Goal: Task Accomplishment & Management: Manage account settings

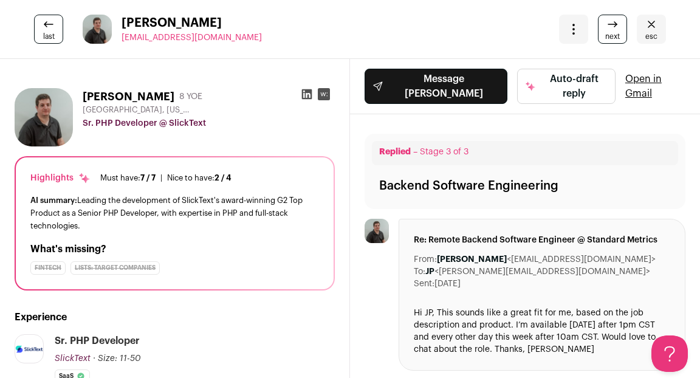
click at [654, 28] on icon "Close" at bounding box center [651, 24] width 15 height 15
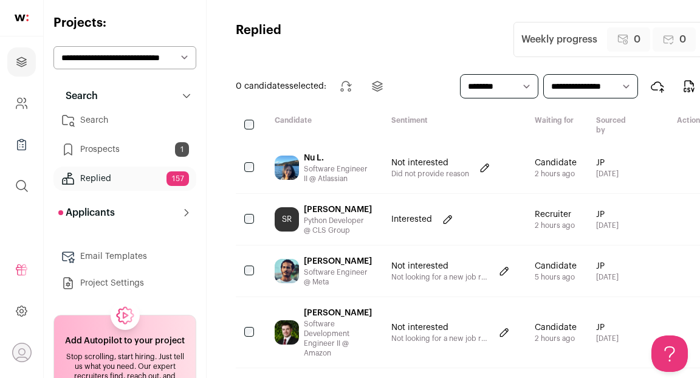
click at [99, 125] on link "Search" at bounding box center [124, 120] width 143 height 24
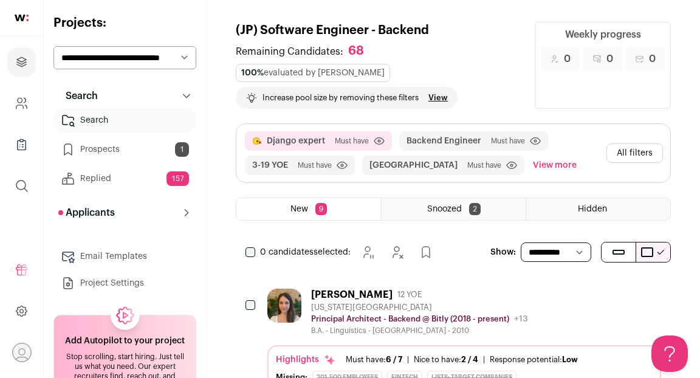
click at [459, 289] on div "Diana Bishop 12 YOE" at bounding box center [419, 295] width 217 height 12
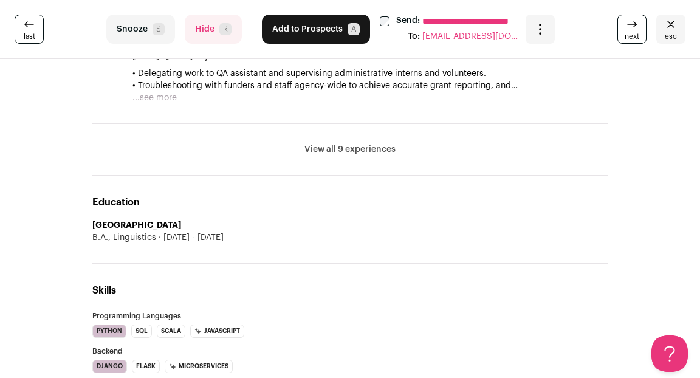
scroll to position [1102, 0]
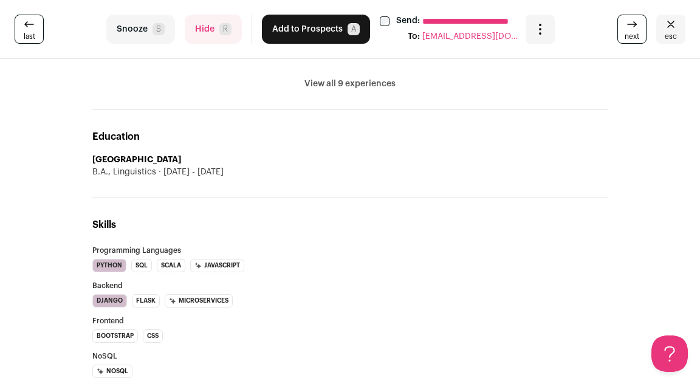
click at [339, 82] on button "View all 9 experiences" at bounding box center [350, 84] width 91 height 12
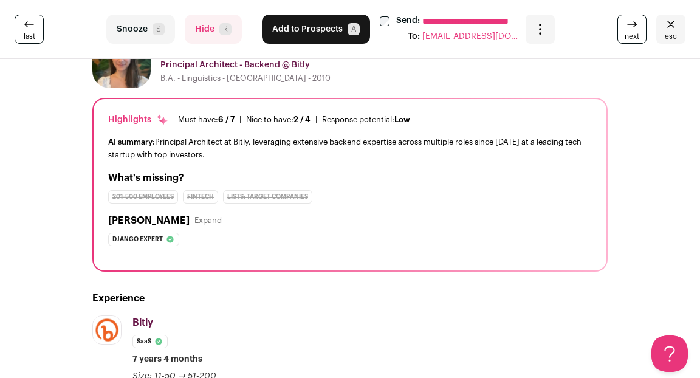
scroll to position [0, 0]
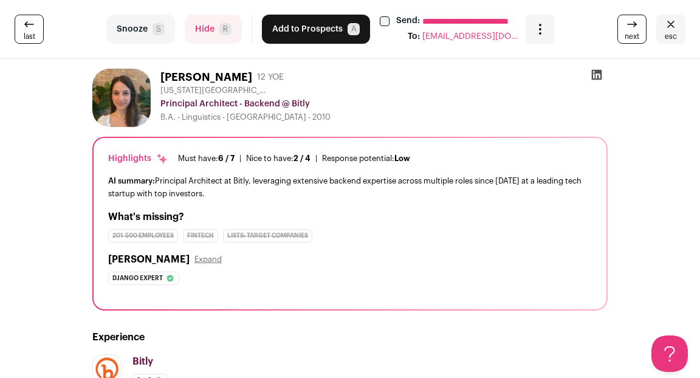
click at [202, 25] on button "Hide R" at bounding box center [213, 29] width 57 height 29
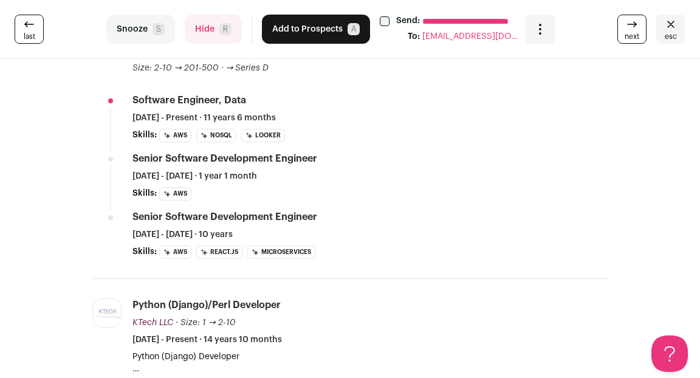
scroll to position [615, 0]
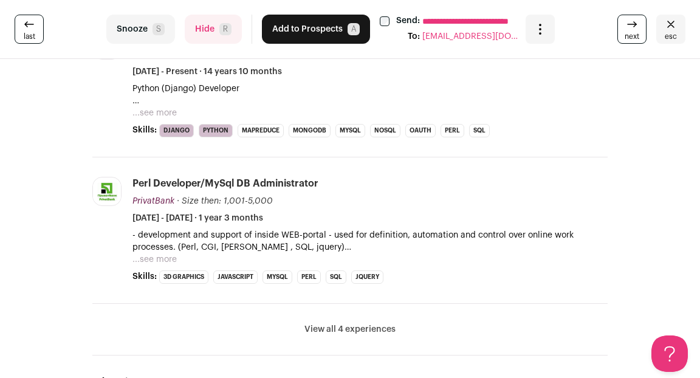
click at [322, 328] on button "View all 4 experiences" at bounding box center [350, 329] width 91 height 12
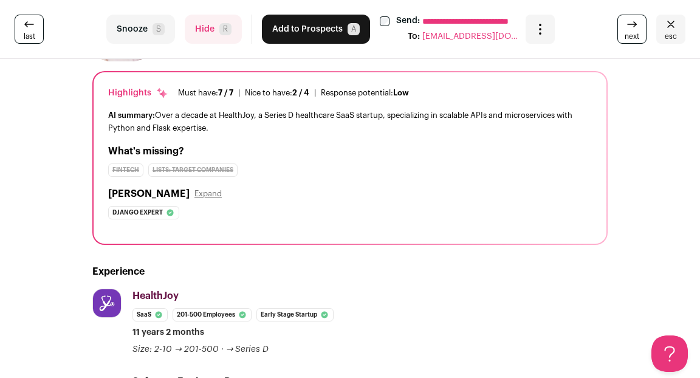
scroll to position [0, 0]
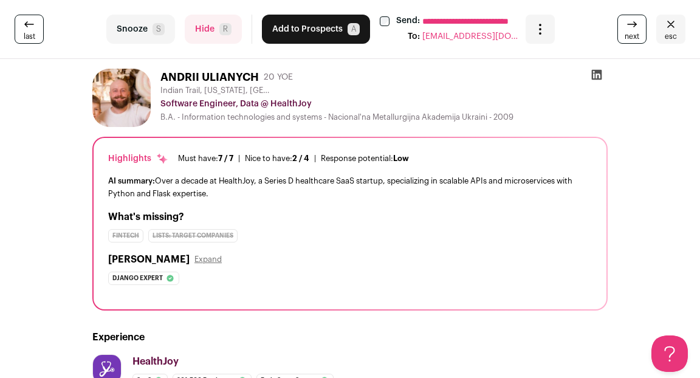
click at [299, 27] on button "Add to Prospects A" at bounding box center [316, 29] width 108 height 29
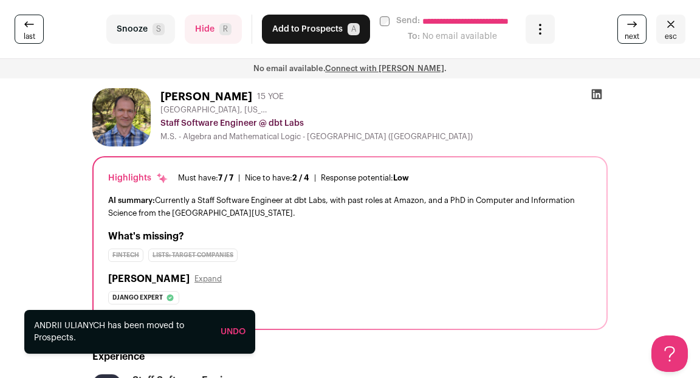
click at [662, 25] on button "esc" at bounding box center [671, 29] width 29 height 29
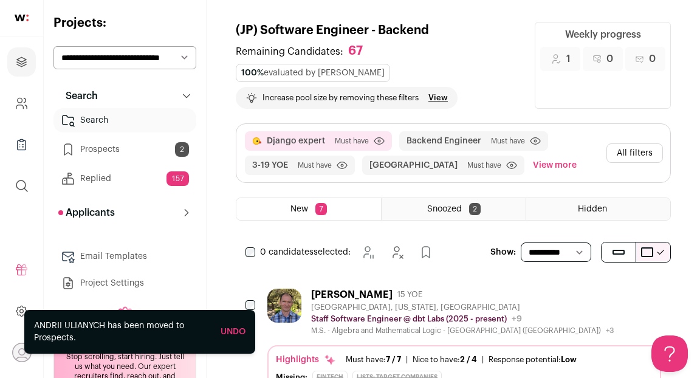
click at [105, 150] on link "Prospects 2" at bounding box center [124, 149] width 143 height 24
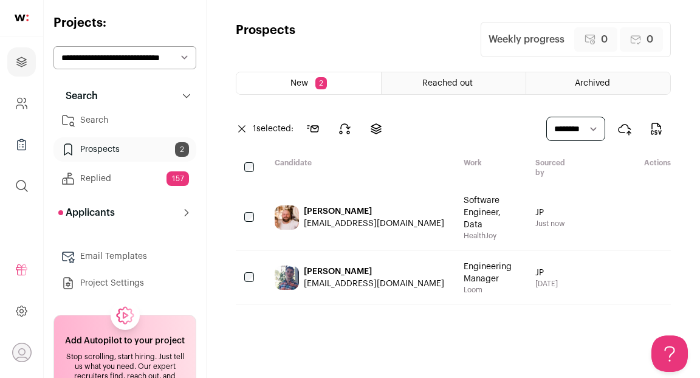
click at [243, 251] on div at bounding box center [250, 277] width 29 height 53
click at [348, 278] on div "[EMAIL_ADDRESS][DOMAIN_NAME]" at bounding box center [374, 284] width 140 height 12
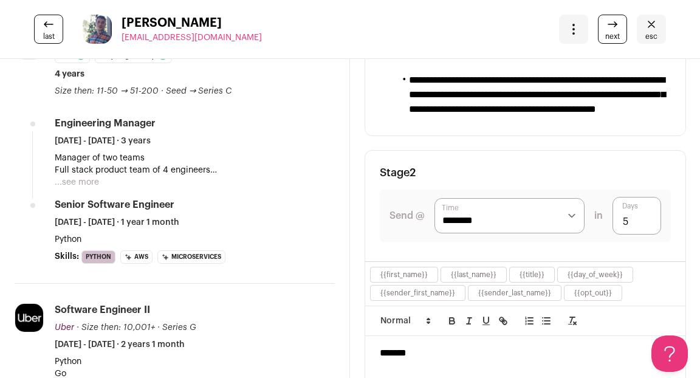
scroll to position [443, 0]
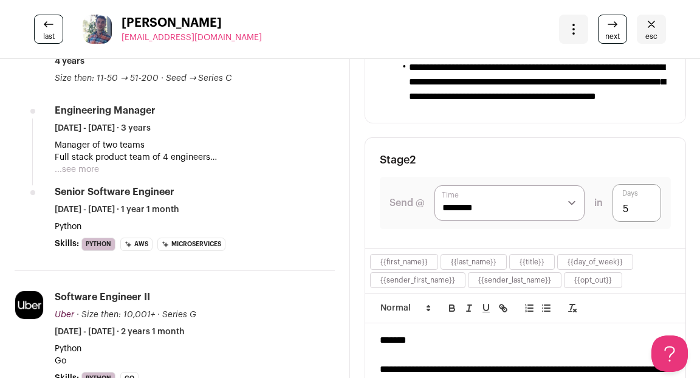
click at [649, 35] on span "esc" at bounding box center [652, 37] width 12 height 10
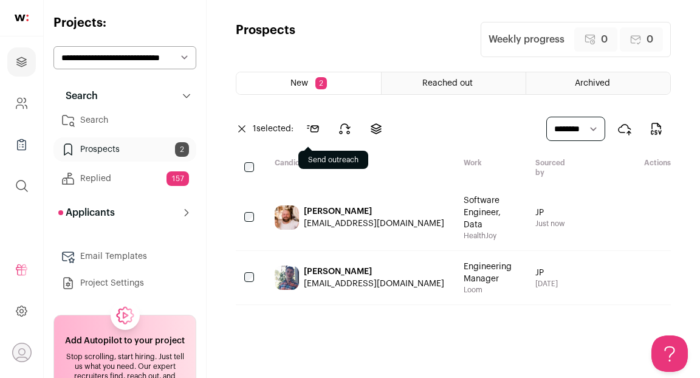
click at [314, 130] on icon at bounding box center [313, 129] width 15 height 15
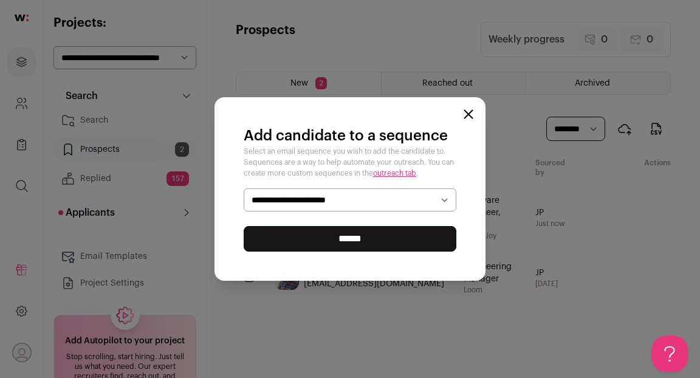
click at [333, 199] on select "**********" at bounding box center [350, 199] width 213 height 23
select select "*****"
click at [329, 239] on input "******" at bounding box center [350, 239] width 213 height 26
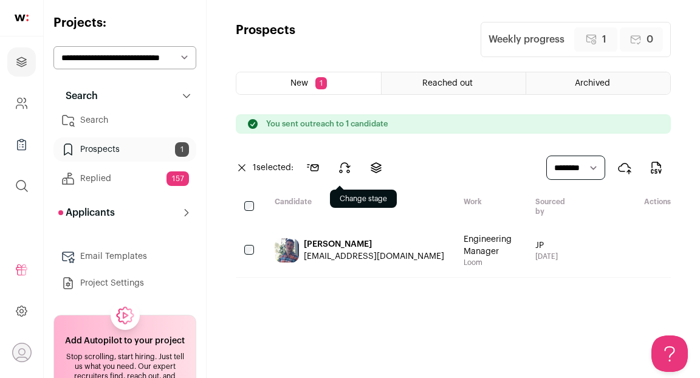
click at [342, 168] on icon at bounding box center [344, 167] width 15 height 15
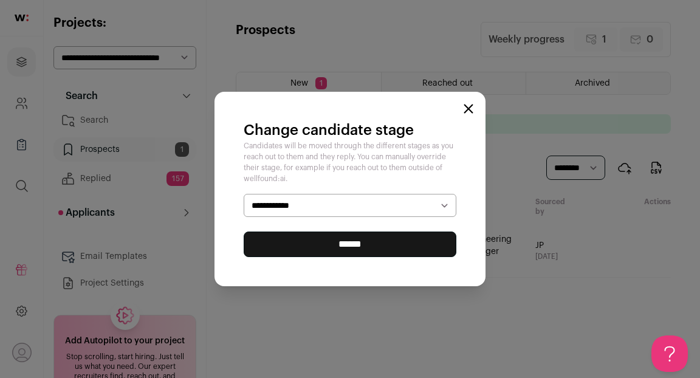
click at [468, 108] on icon "Close modal" at bounding box center [469, 109] width 8 height 8
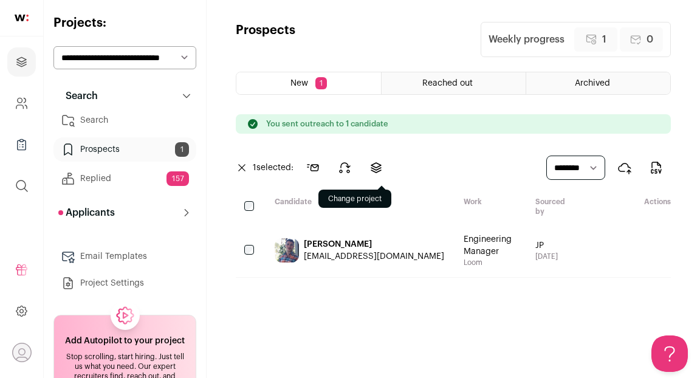
click at [378, 167] on icon at bounding box center [376, 168] width 10 height 10
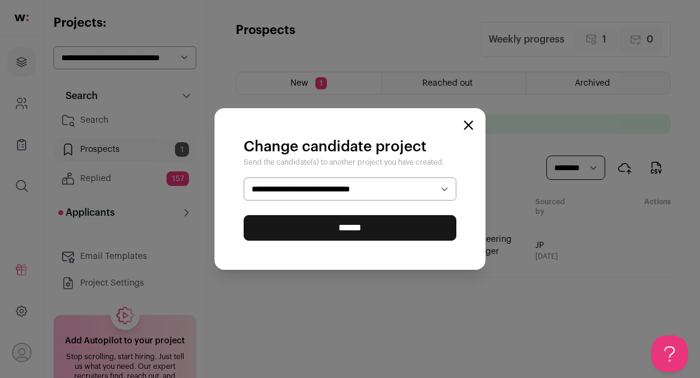
click at [366, 190] on select "**********" at bounding box center [350, 189] width 213 height 23
select select "*****"
click at [362, 232] on input "******" at bounding box center [350, 228] width 213 height 26
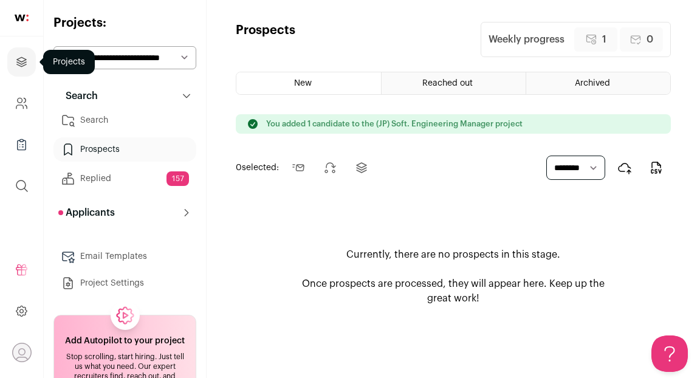
click at [23, 58] on icon "Projects" at bounding box center [21, 61] width 9 height 9
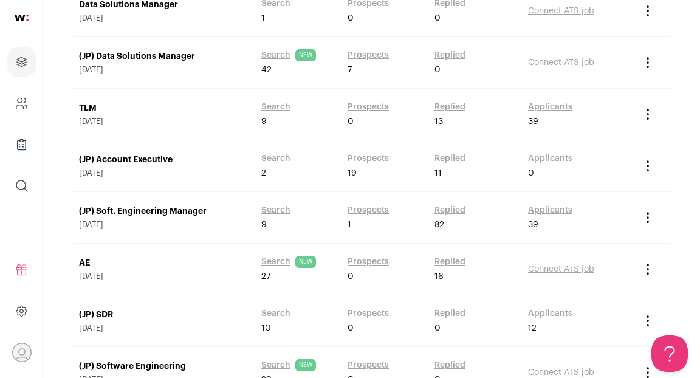
scroll to position [353, 0]
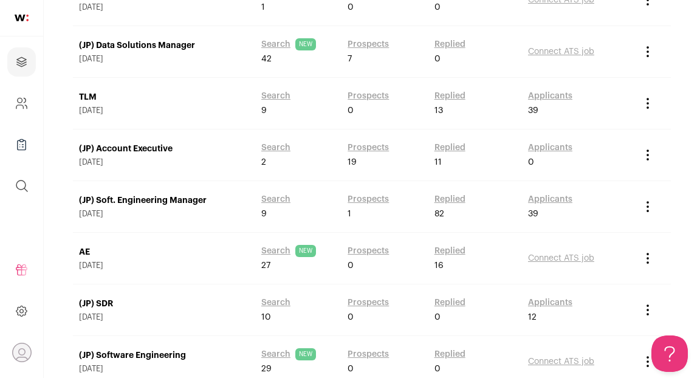
click at [191, 201] on link "(JP) Soft. Engineering Manager" at bounding box center [164, 201] width 170 height 12
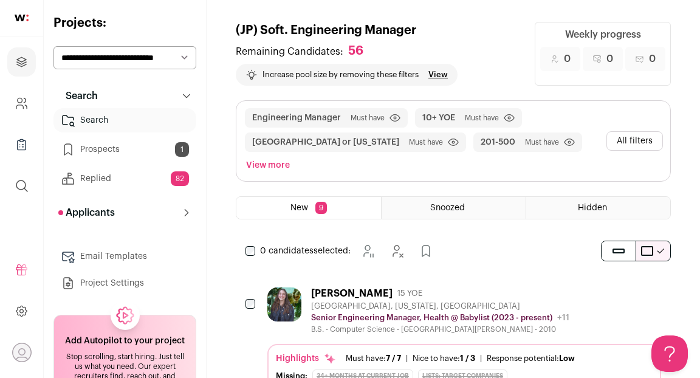
click at [463, 288] on div "[PERSON_NAME] 15 YOE" at bounding box center [440, 294] width 258 height 12
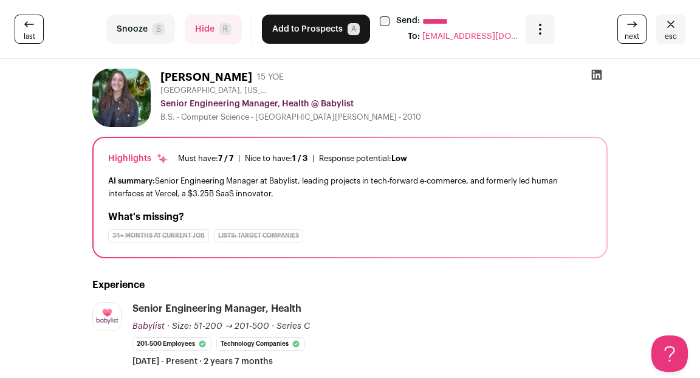
click at [205, 36] on button "Hide R" at bounding box center [213, 29] width 57 height 29
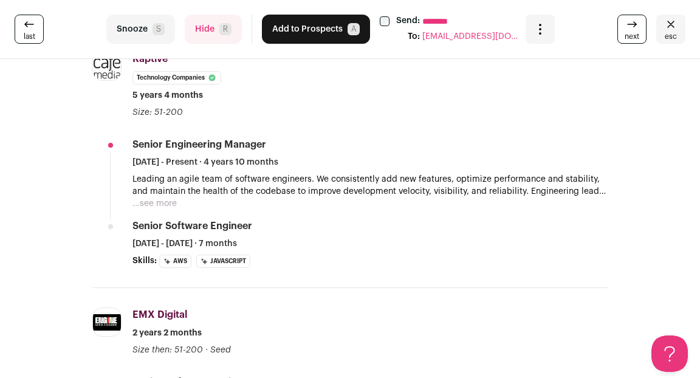
scroll to position [253, 0]
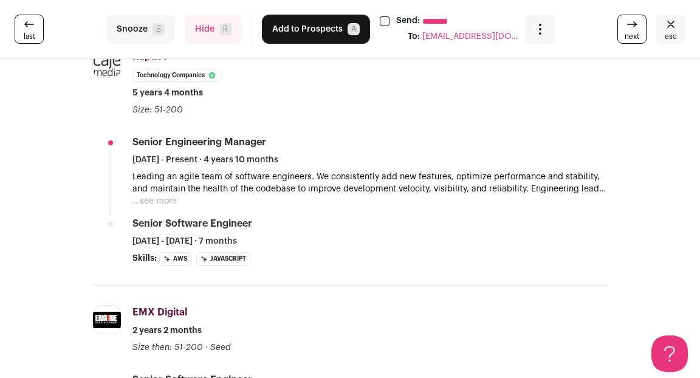
click at [207, 27] on button "Hide R" at bounding box center [213, 29] width 57 height 29
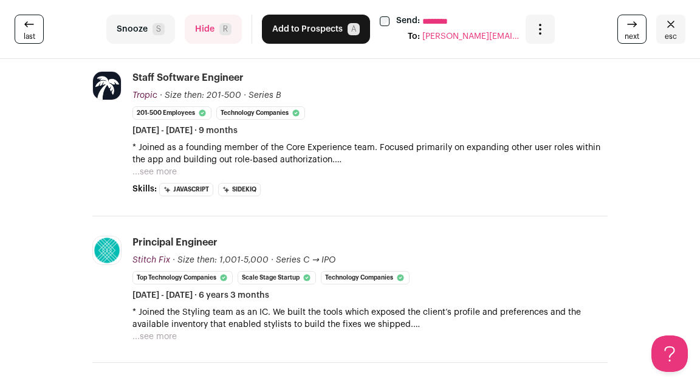
scroll to position [392, 0]
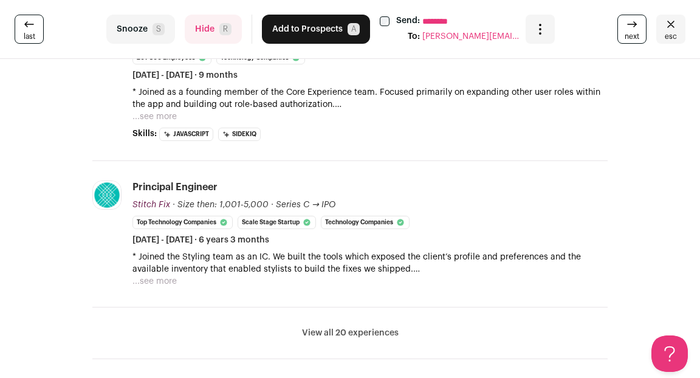
click at [215, 24] on button "Hide R" at bounding box center [213, 29] width 57 height 29
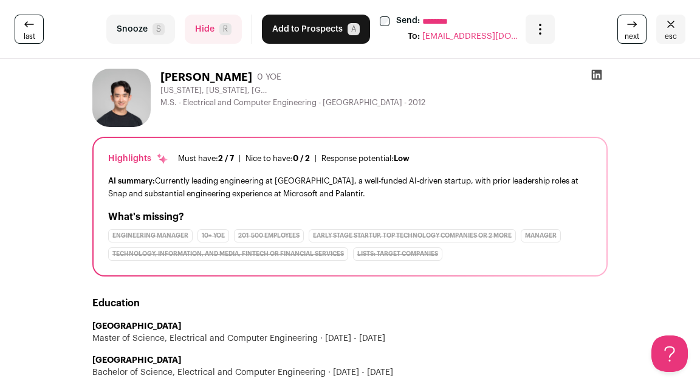
scroll to position [151, 0]
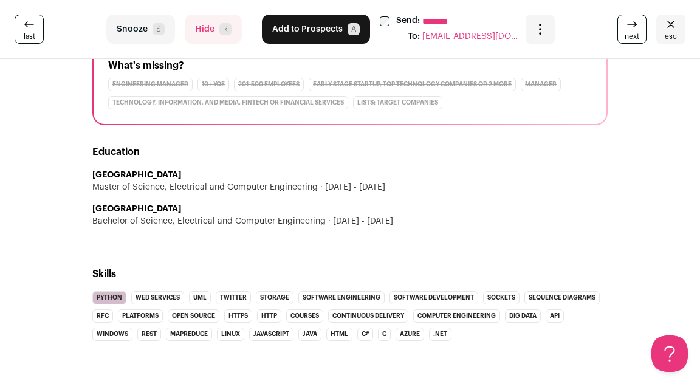
click at [203, 26] on button "Hide R" at bounding box center [213, 29] width 57 height 29
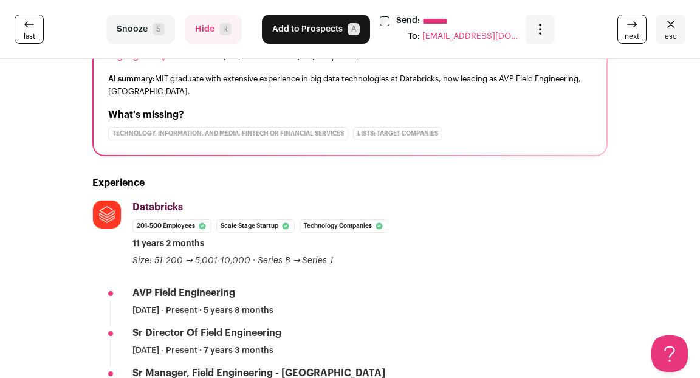
scroll to position [0, 0]
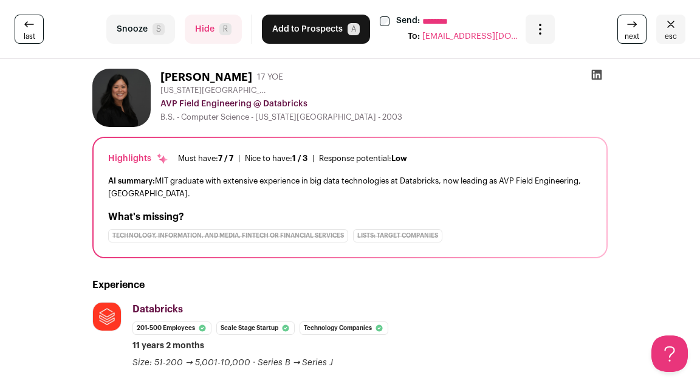
click at [206, 29] on button "Hide R" at bounding box center [213, 29] width 57 height 29
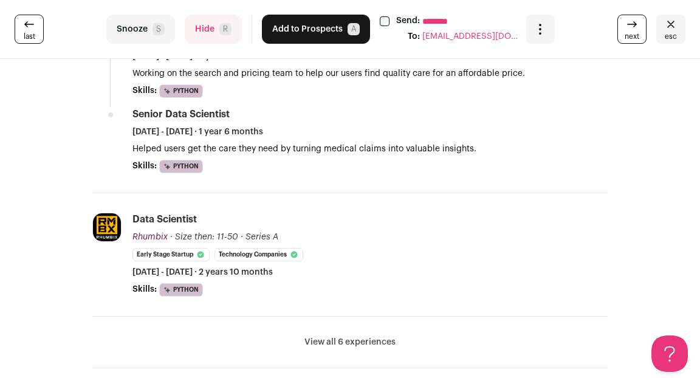
scroll to position [525, 0]
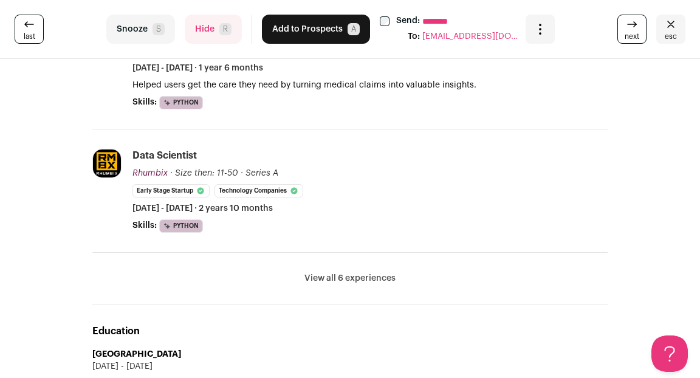
click at [336, 284] on li "View all 6 experiences View less" at bounding box center [350, 279] width 516 height 52
click at [344, 278] on button "View all 6 experiences" at bounding box center [350, 278] width 91 height 12
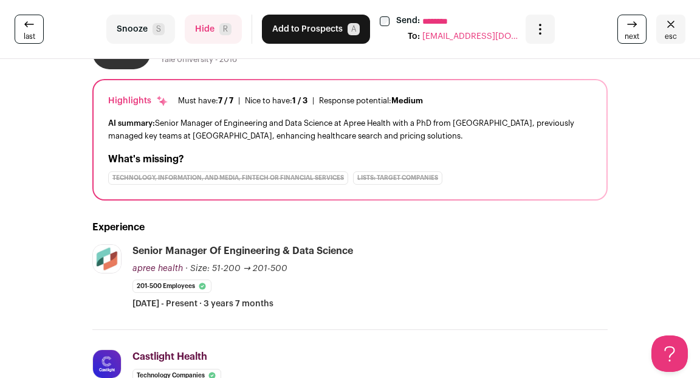
scroll to position [0, 0]
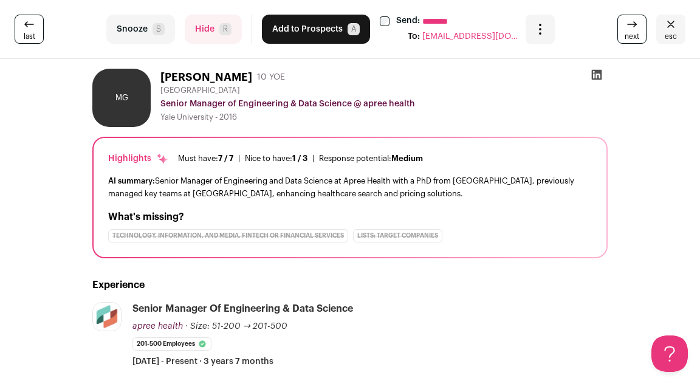
click at [204, 39] on button "Hide R" at bounding box center [213, 29] width 57 height 29
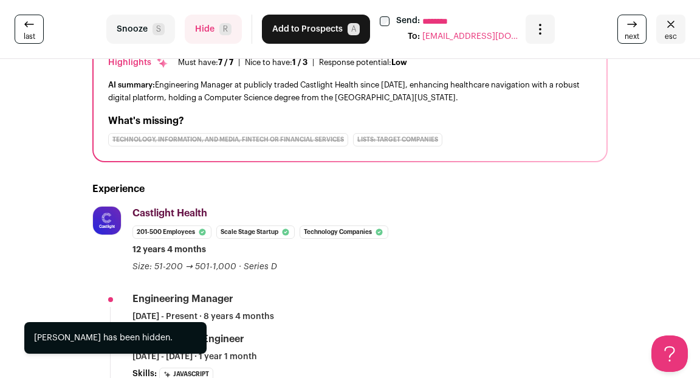
scroll to position [126, 0]
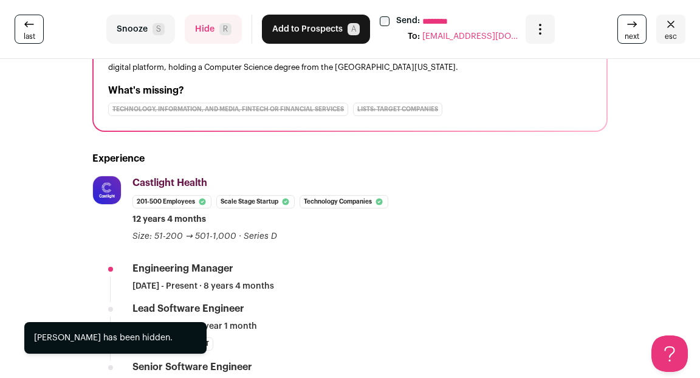
click at [199, 32] on button "Hide R" at bounding box center [213, 29] width 57 height 29
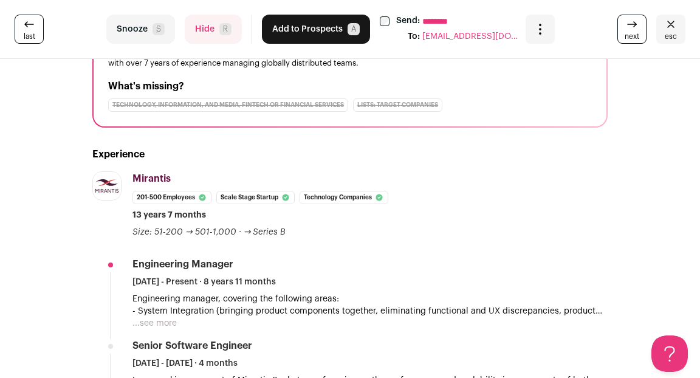
scroll to position [0, 0]
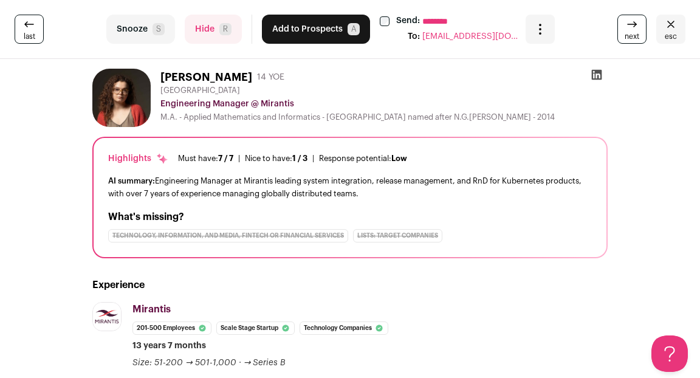
click at [212, 29] on button "Hide R" at bounding box center [213, 29] width 57 height 29
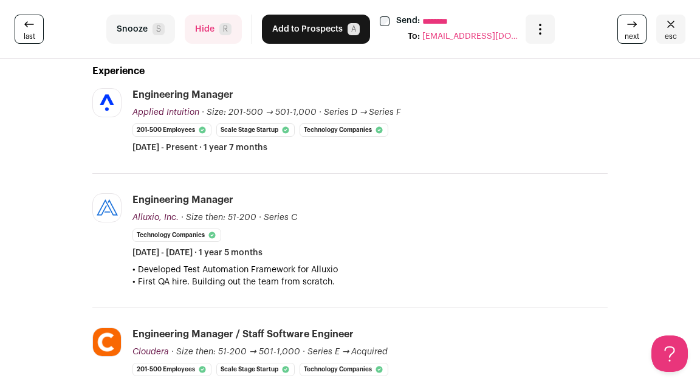
scroll to position [214, 0]
click at [199, 37] on button "Hide R" at bounding box center [213, 29] width 57 height 29
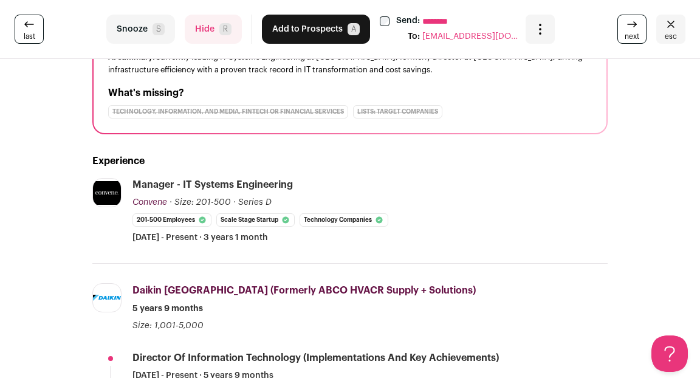
scroll to position [0, 0]
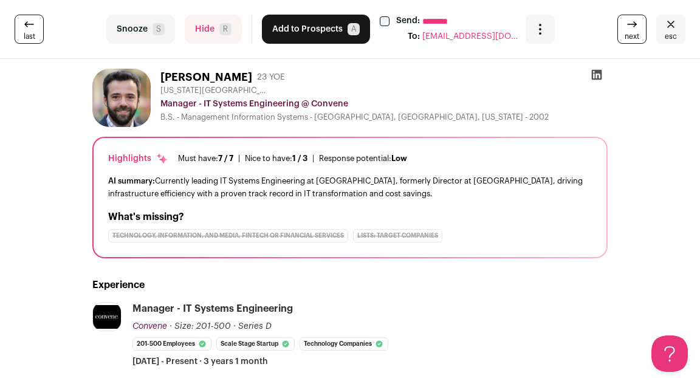
click at [209, 32] on button "Hide R" at bounding box center [213, 29] width 57 height 29
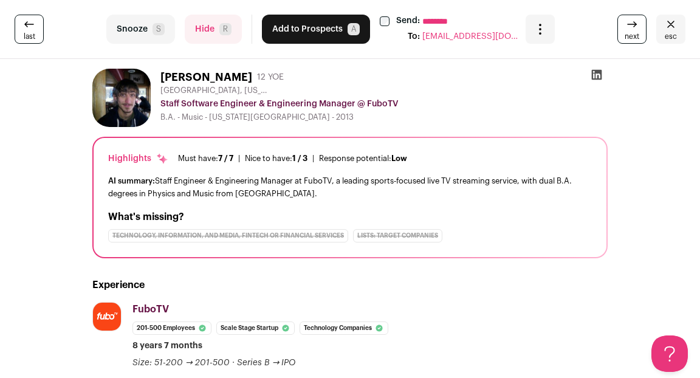
click at [672, 29] on icon "Close" at bounding box center [671, 24] width 15 height 15
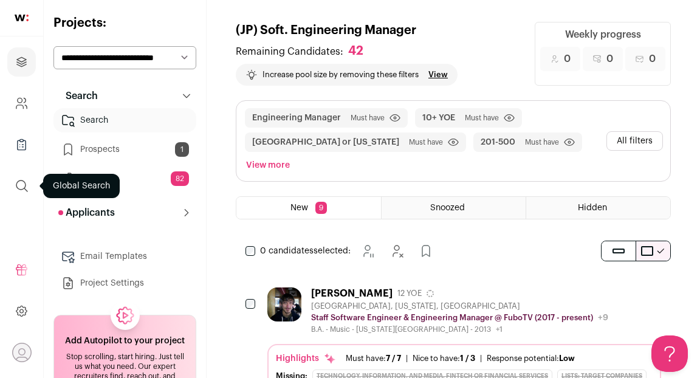
click at [19, 185] on icon "submit" at bounding box center [22, 186] width 15 height 15
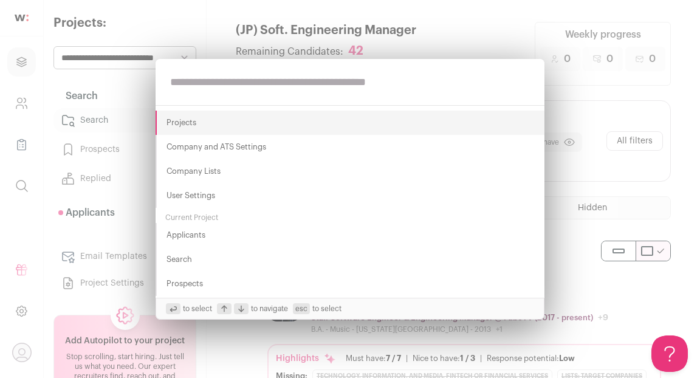
paste input "**********"
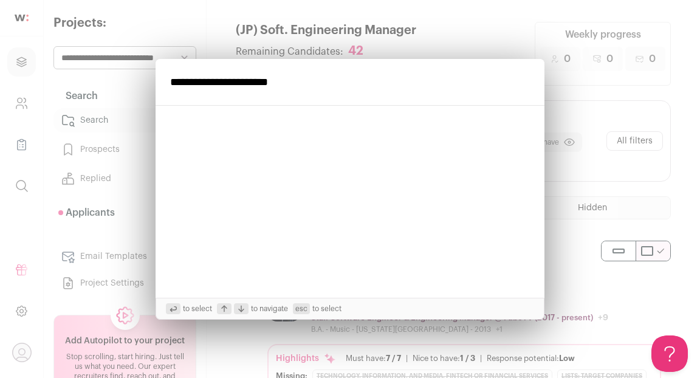
type input "**********"
click at [563, 221] on div "**********" at bounding box center [350, 189] width 700 height 378
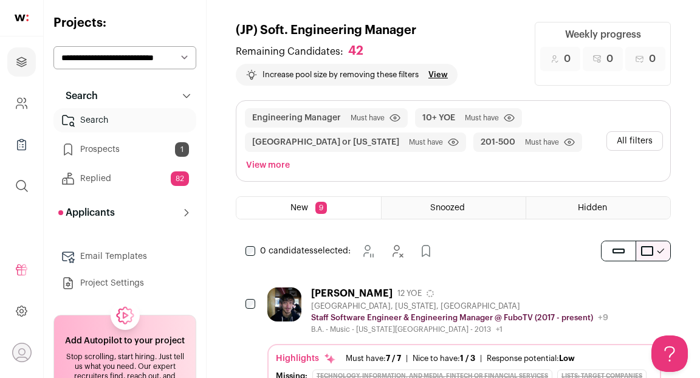
click at [498, 325] on div "B.A. - Music - [US_STATE][GEOGRAPHIC_DATA] - 2013 +1 [DATE] - [DATE] [US_STATE]…" at bounding box center [459, 330] width 297 height 10
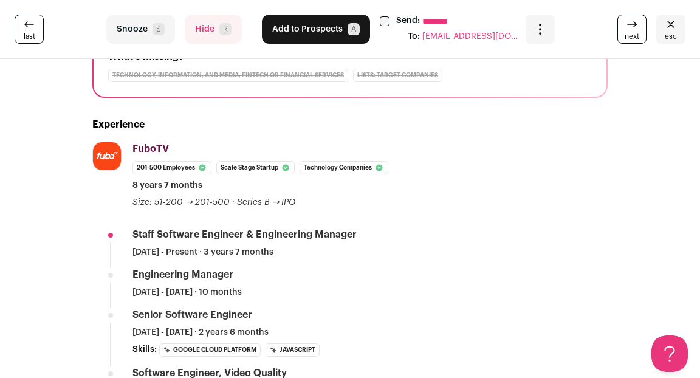
scroll to position [174, 0]
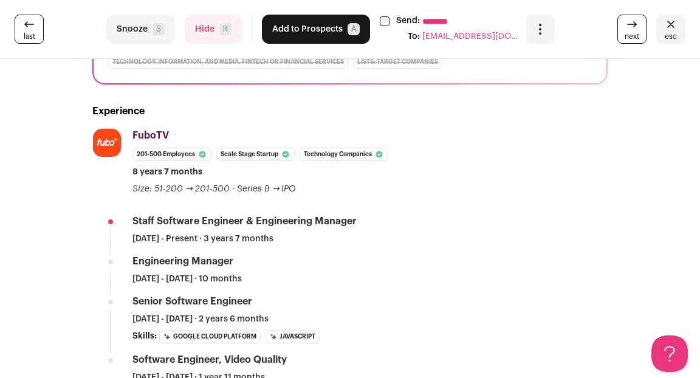
click at [196, 27] on button "Hide R" at bounding box center [213, 29] width 57 height 29
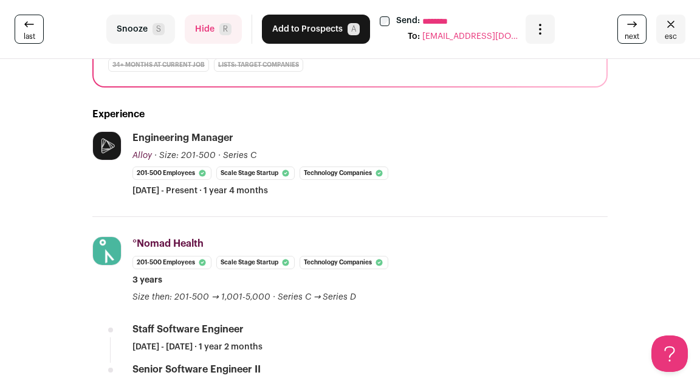
scroll to position [0, 0]
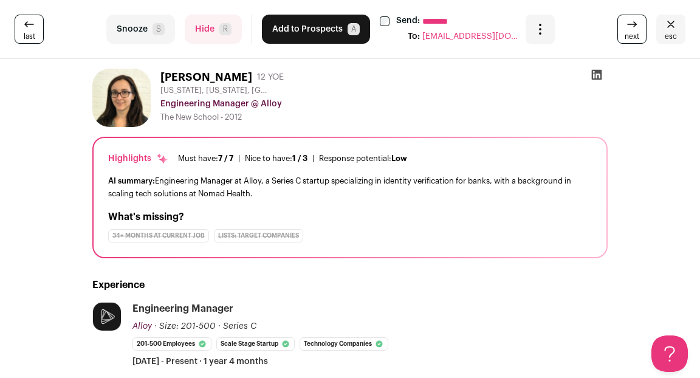
click at [599, 75] on icon at bounding box center [597, 75] width 12 height 12
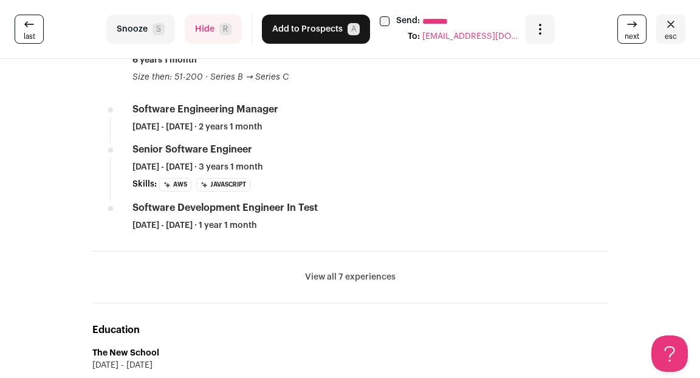
scroll to position [588, 0]
click at [340, 271] on button "View all 7 experiences" at bounding box center [350, 277] width 91 height 12
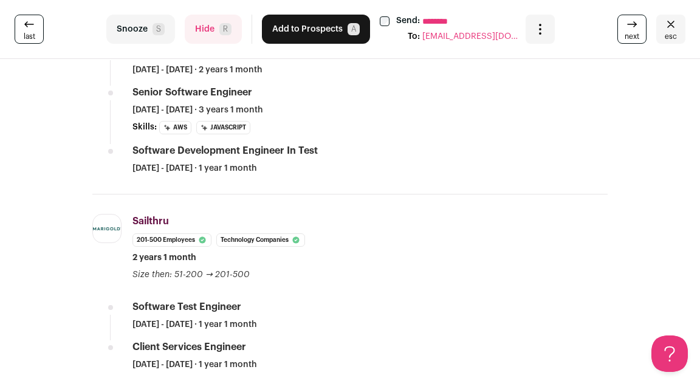
scroll to position [763, 0]
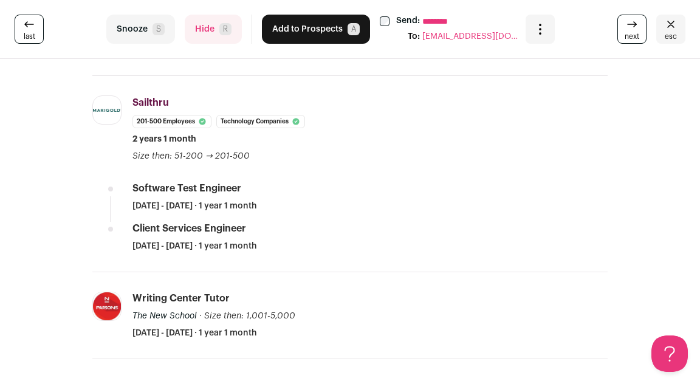
click at [217, 40] on button "Hide R" at bounding box center [213, 29] width 57 height 29
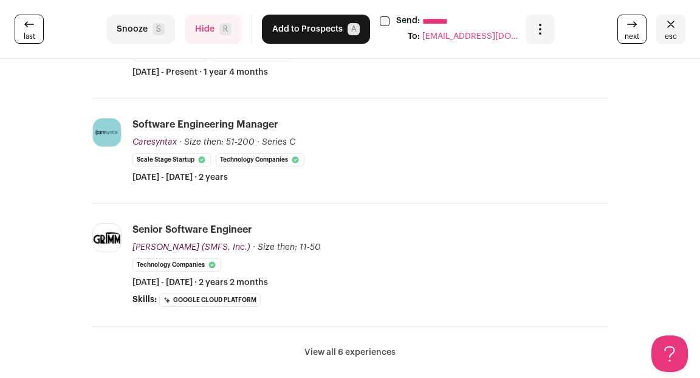
scroll to position [323, 0]
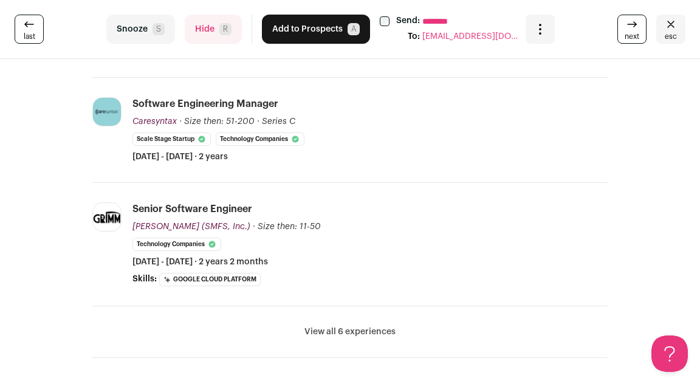
click at [328, 35] on button "Add to Prospects A" at bounding box center [316, 29] width 108 height 29
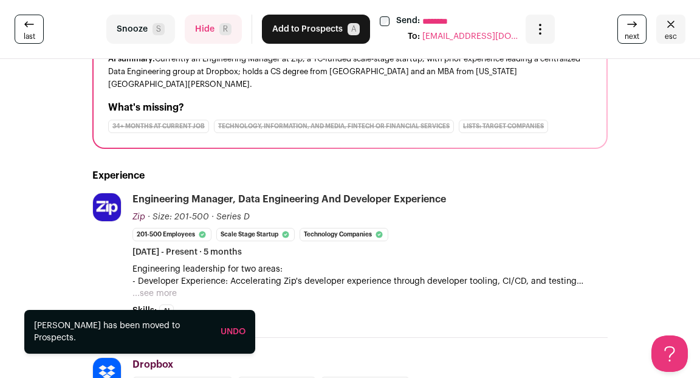
scroll to position [196, 0]
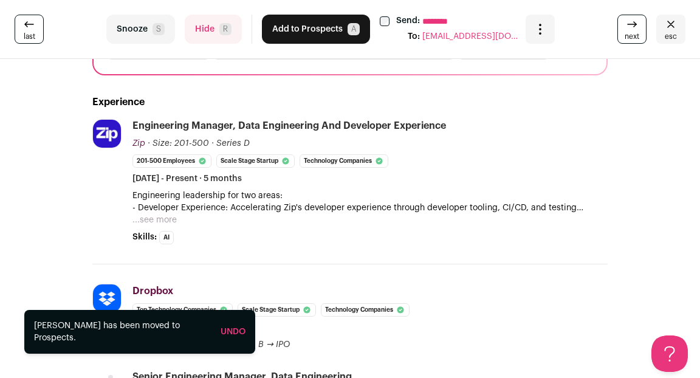
click at [159, 214] on button "...see more" at bounding box center [155, 220] width 44 height 12
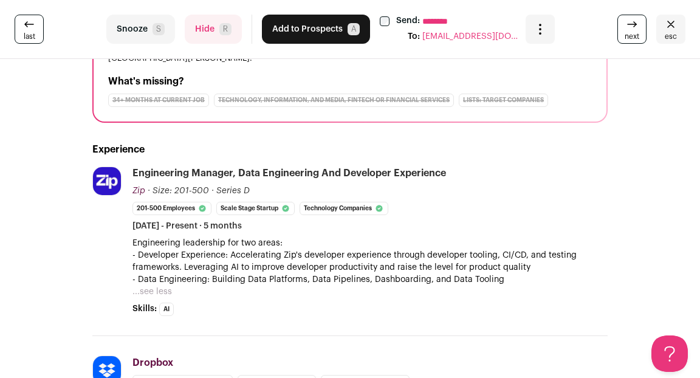
scroll to position [0, 0]
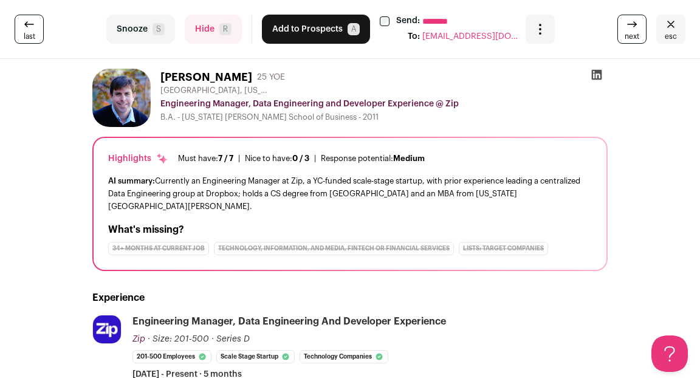
click at [299, 38] on button "Add to Prospects A" at bounding box center [316, 29] width 108 height 29
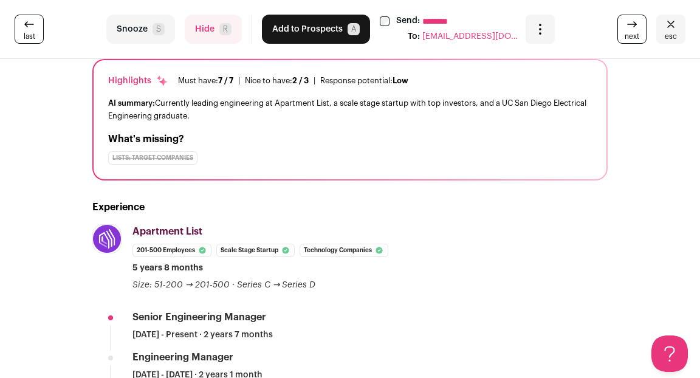
scroll to position [210, 0]
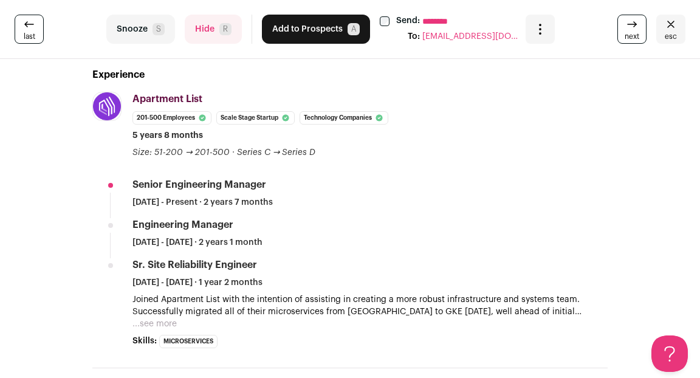
click at [191, 37] on button "Hide R" at bounding box center [213, 29] width 57 height 29
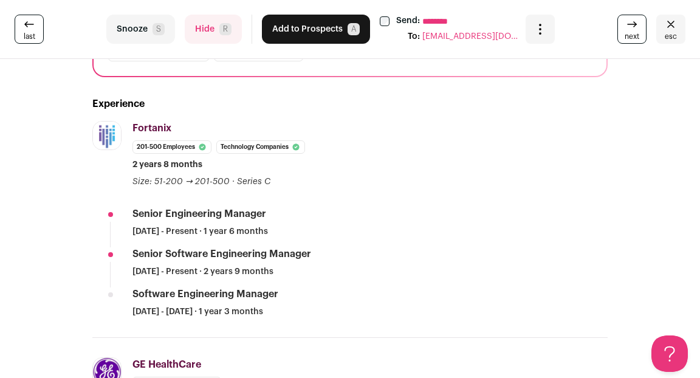
scroll to position [0, 0]
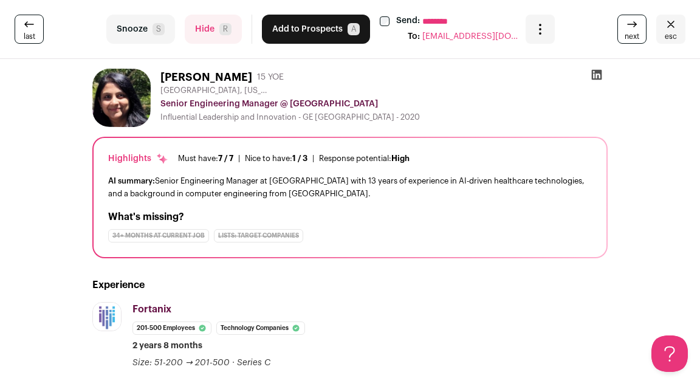
click at [294, 33] on button "Add to Prospects A" at bounding box center [316, 29] width 108 height 29
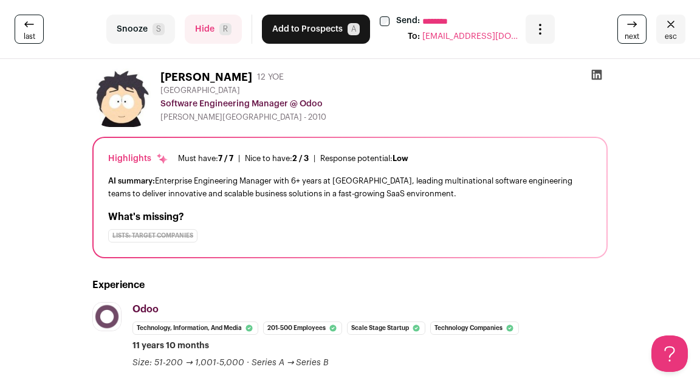
click at [592, 75] on icon at bounding box center [597, 75] width 10 height 10
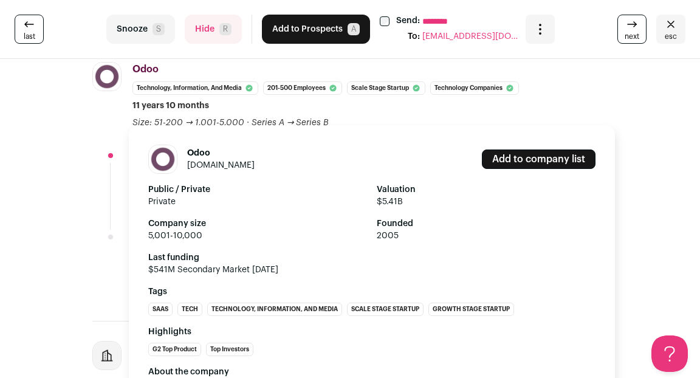
scroll to position [250, 0]
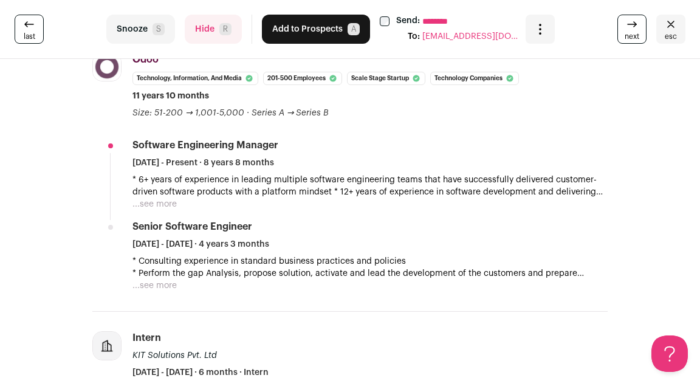
click at [199, 33] on button "Hide R" at bounding box center [213, 29] width 57 height 29
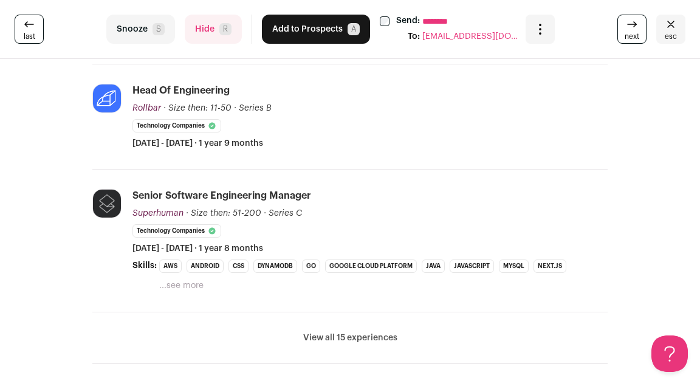
scroll to position [323, 0]
click at [337, 333] on button "View all 15 experiences" at bounding box center [350, 338] width 94 height 12
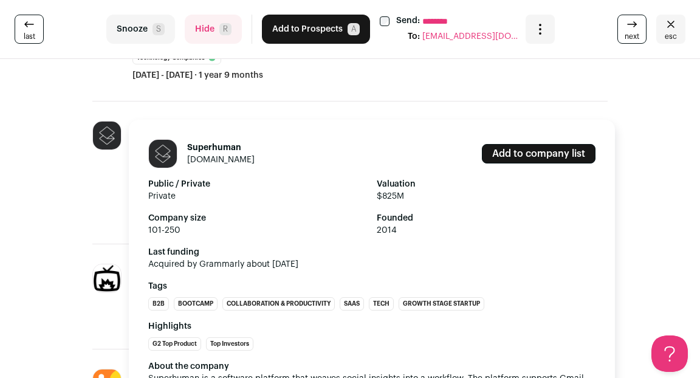
scroll to position [438, 0]
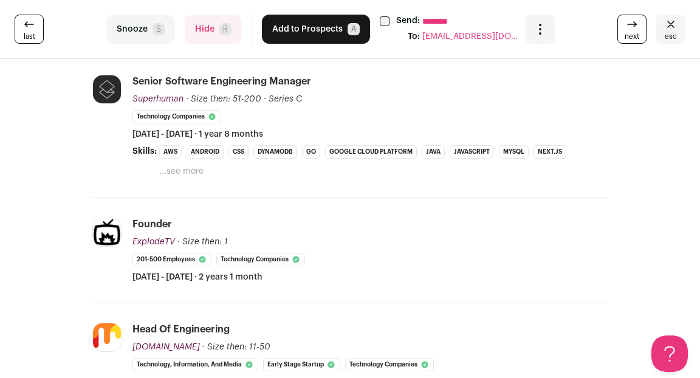
click at [201, 43] on button "Hide R" at bounding box center [213, 29] width 57 height 29
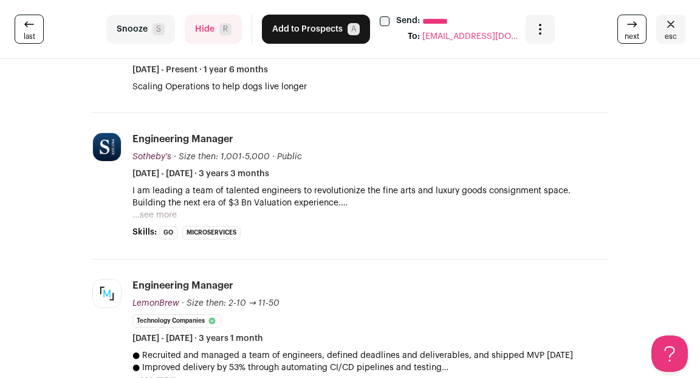
scroll to position [314, 0]
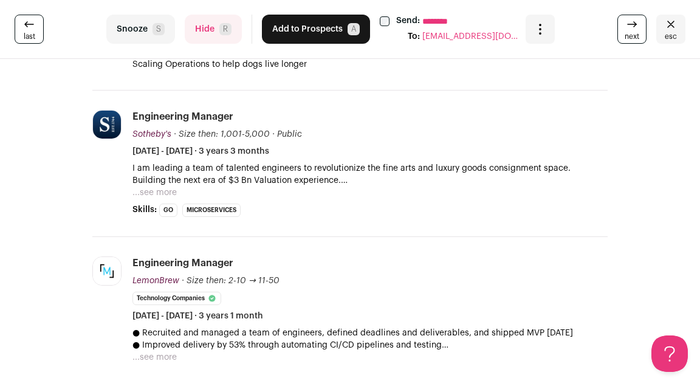
click at [207, 36] on button "Hide R" at bounding box center [213, 29] width 57 height 29
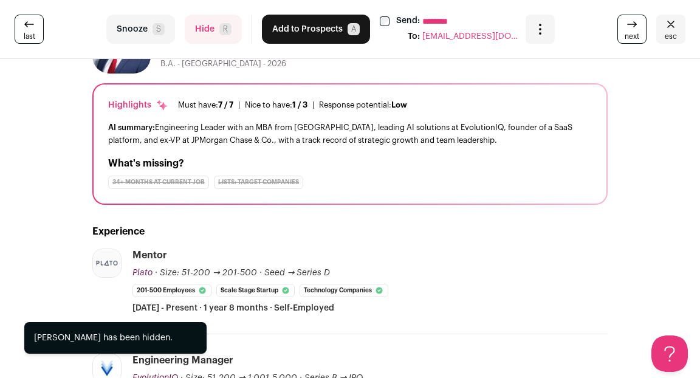
scroll to position [151, 0]
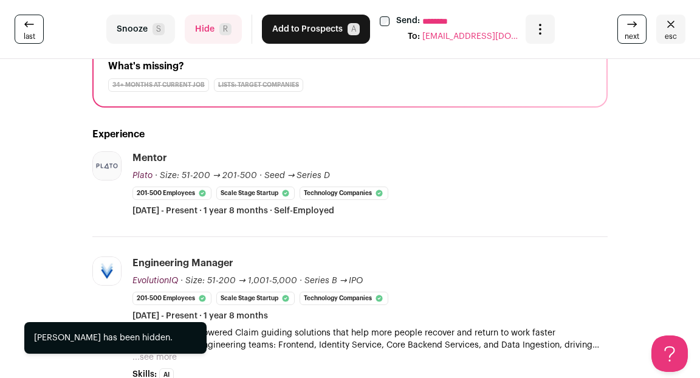
click at [209, 35] on button "Hide R" at bounding box center [213, 29] width 57 height 29
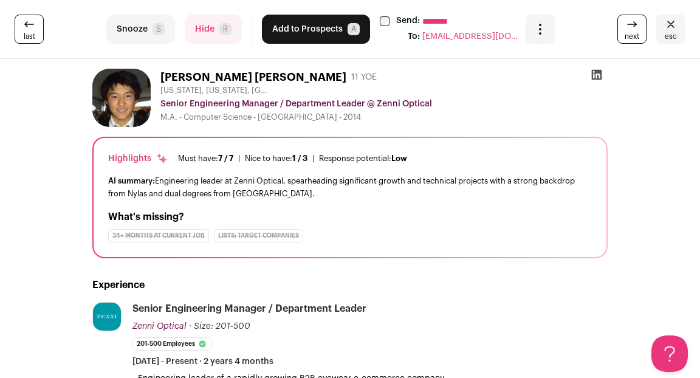
click at [675, 27] on icon "Close" at bounding box center [671, 24] width 15 height 15
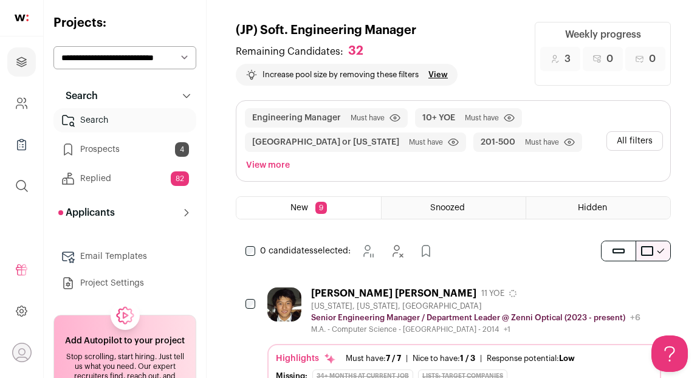
click at [98, 153] on link "Prospects 4" at bounding box center [124, 149] width 143 height 24
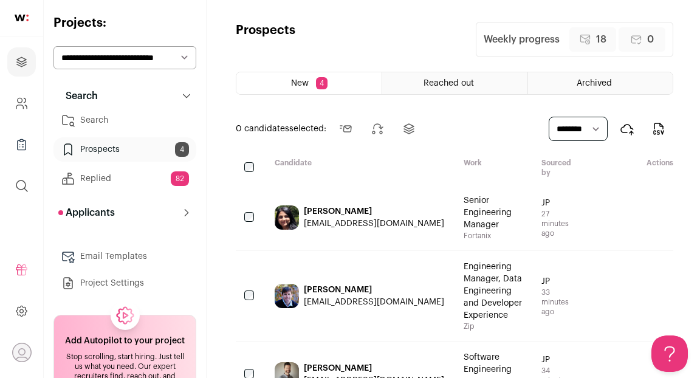
click at [243, 161] on div at bounding box center [250, 167] width 29 height 19
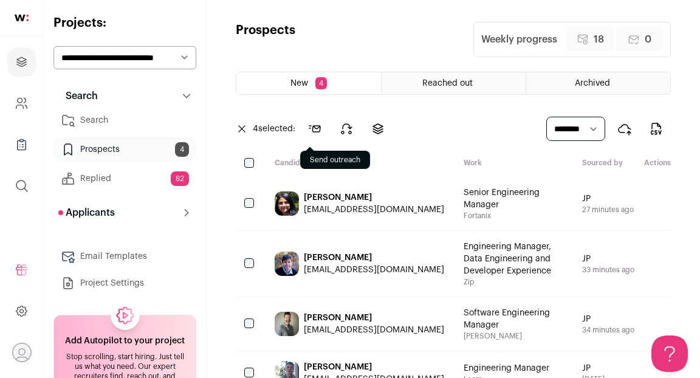
click at [317, 129] on icon at bounding box center [315, 129] width 15 height 15
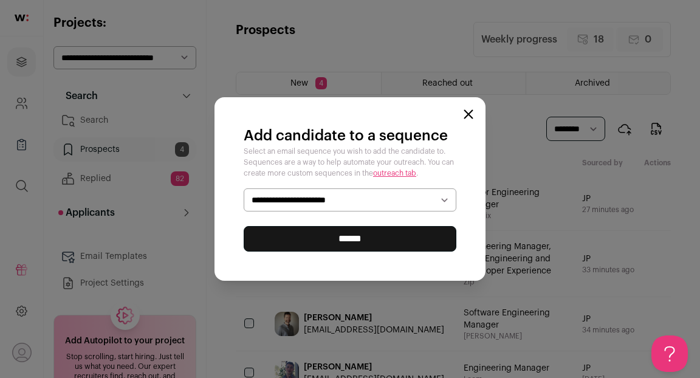
click at [337, 203] on select "**********" at bounding box center [350, 199] width 213 height 23
select select "*****"
click at [323, 238] on input "******" at bounding box center [350, 239] width 213 height 26
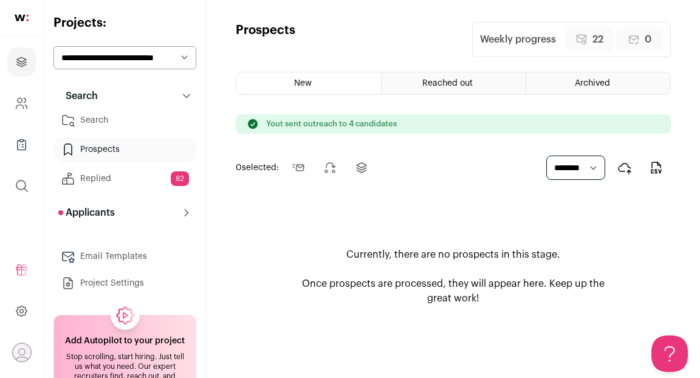
click at [105, 118] on link "Search" at bounding box center [124, 120] width 143 height 24
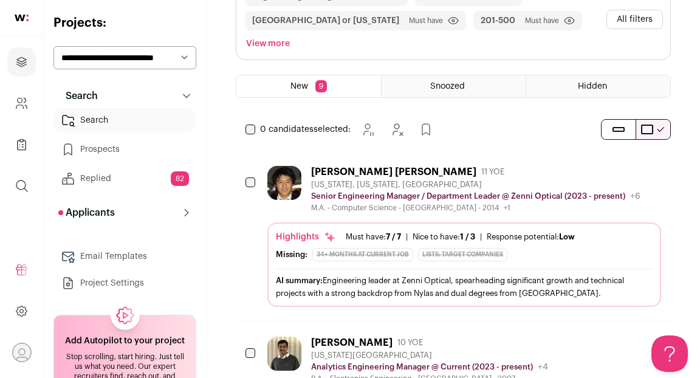
scroll to position [125, 0]
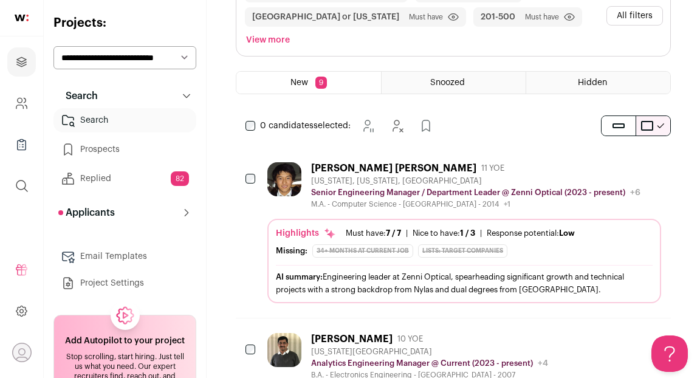
click at [435, 148] on div "[PERSON_NAME] [PERSON_NAME] 11 YOE [US_STATE], [US_STATE], [GEOGRAPHIC_DATA] Se…" at bounding box center [453, 233] width 435 height 170
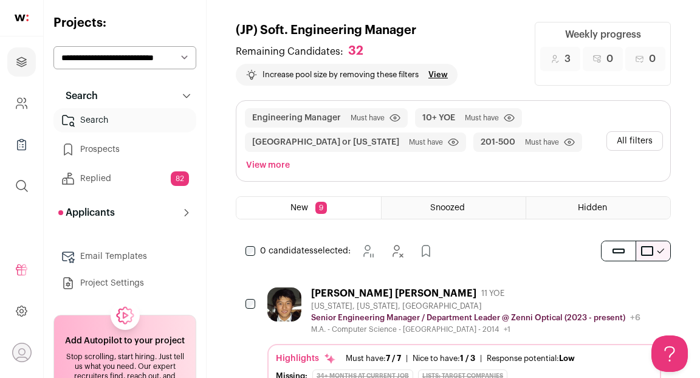
click at [468, 288] on div "[PERSON_NAME] [PERSON_NAME] 11 YOE" at bounding box center [476, 294] width 330 height 12
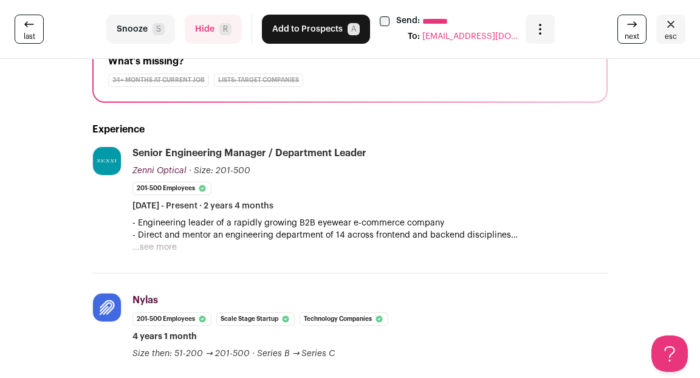
scroll to position [168, 0]
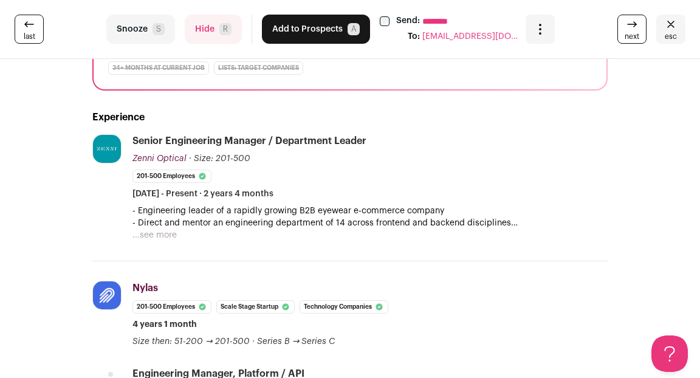
click at [171, 233] on button "...see more" at bounding box center [155, 235] width 44 height 12
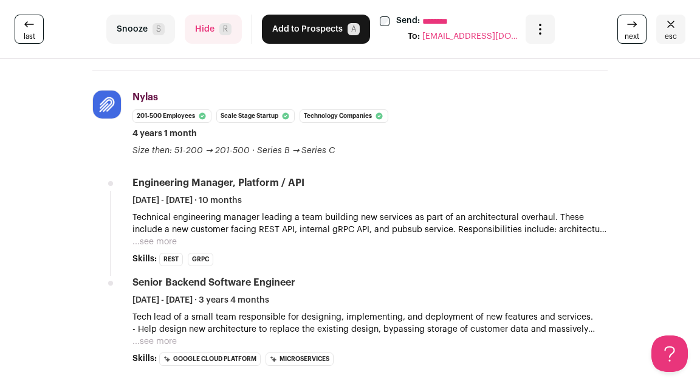
scroll to position [0, 0]
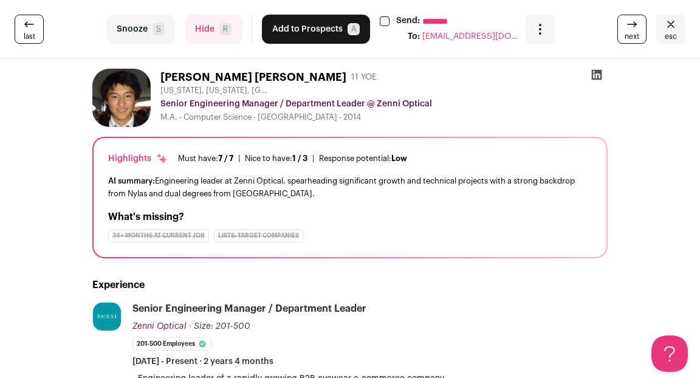
click at [198, 29] on button "Hide R" at bounding box center [213, 29] width 57 height 29
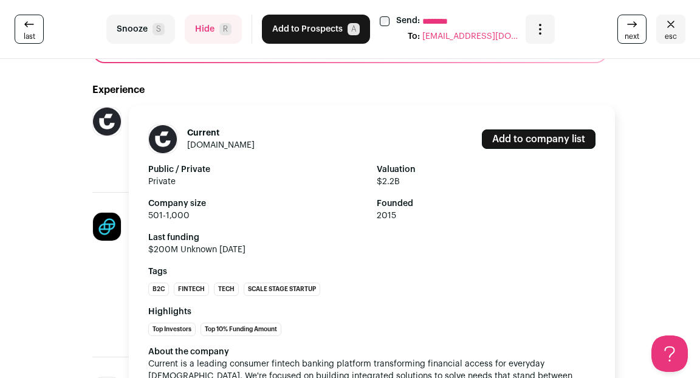
scroll to position [201, 0]
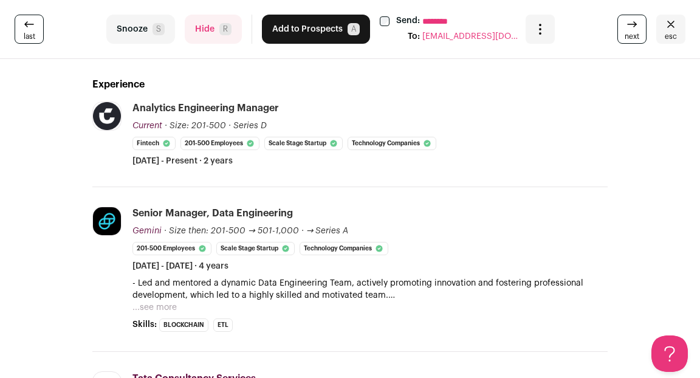
click at [203, 29] on button "Hide R" at bounding box center [213, 29] width 57 height 29
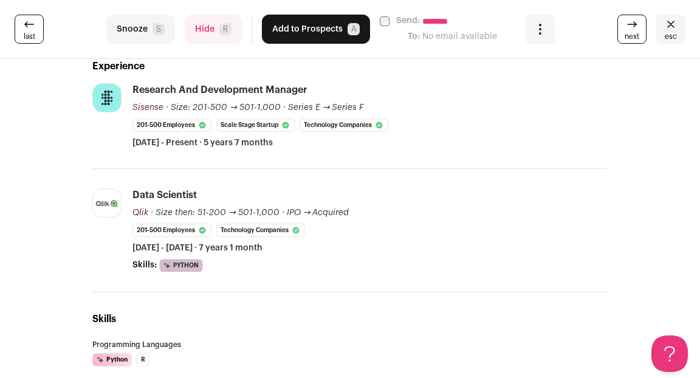
scroll to position [0, 0]
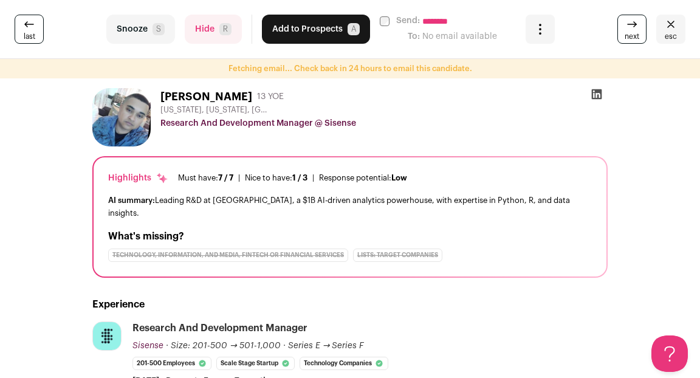
click at [596, 92] on icon at bounding box center [597, 94] width 10 height 10
click at [207, 31] on button "Hide R" at bounding box center [213, 29] width 57 height 29
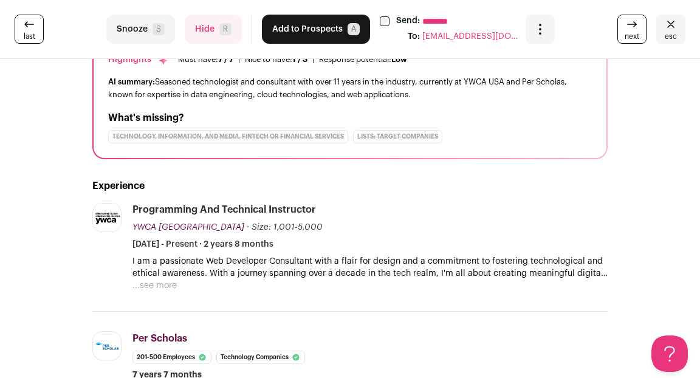
scroll to position [151, 0]
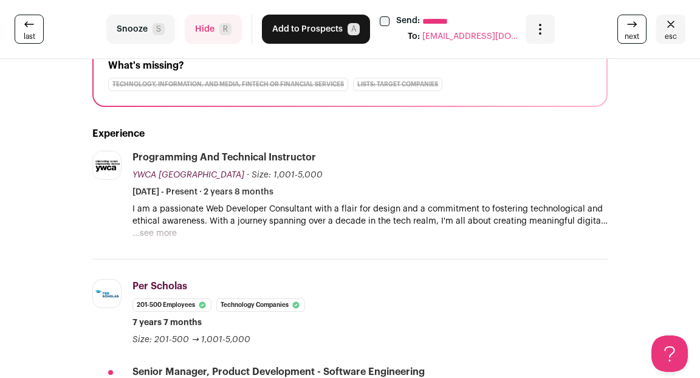
click at [208, 19] on button "Hide R" at bounding box center [213, 29] width 57 height 29
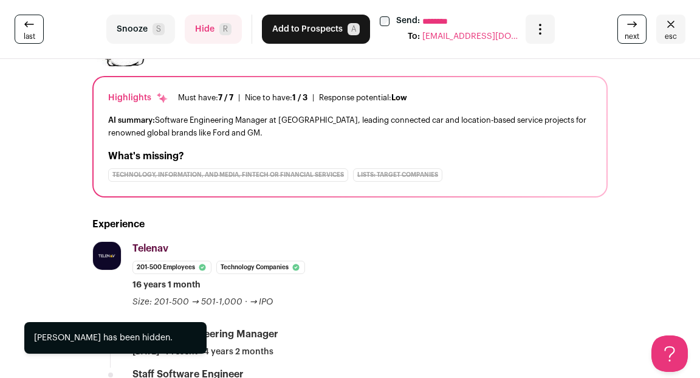
scroll to position [0, 0]
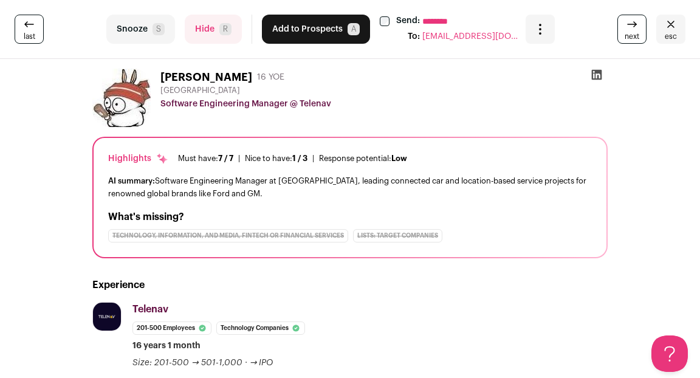
click at [599, 75] on icon at bounding box center [597, 75] width 10 height 10
click at [199, 26] on button "Hide R" at bounding box center [213, 29] width 57 height 29
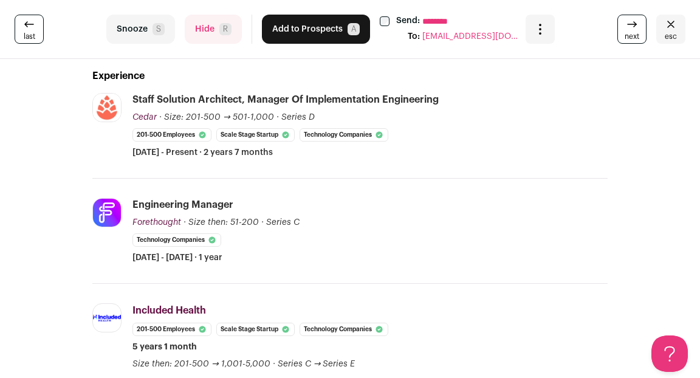
scroll to position [209, 0]
click at [204, 29] on button "Hide R" at bounding box center [213, 29] width 57 height 29
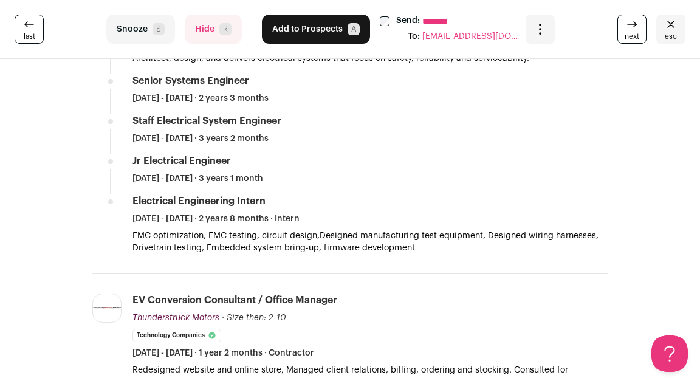
scroll to position [337, 0]
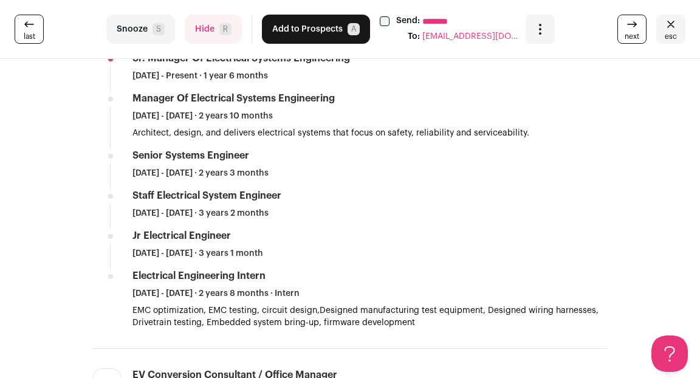
click at [203, 30] on button "Hide R" at bounding box center [213, 29] width 57 height 29
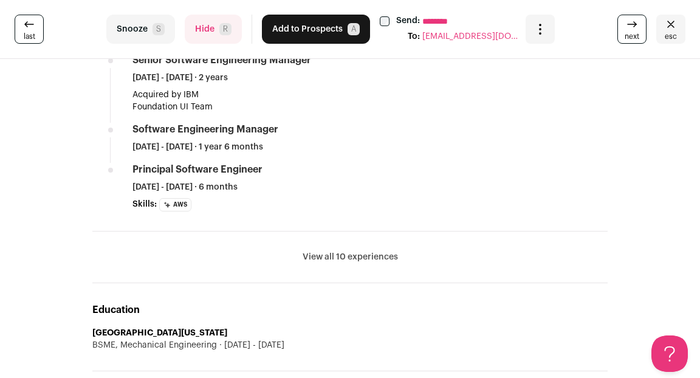
scroll to position [659, 0]
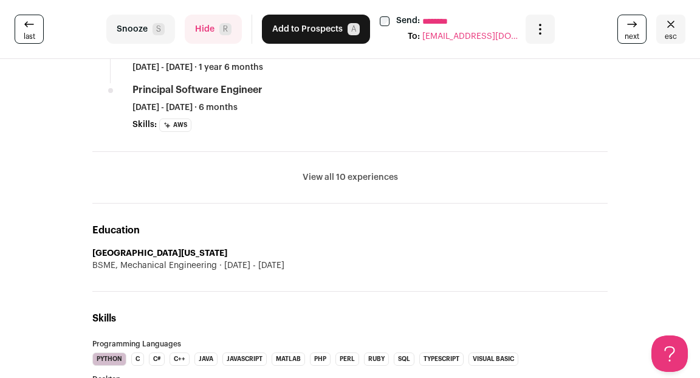
click at [338, 175] on button "View all 10 experiences" at bounding box center [350, 177] width 95 height 12
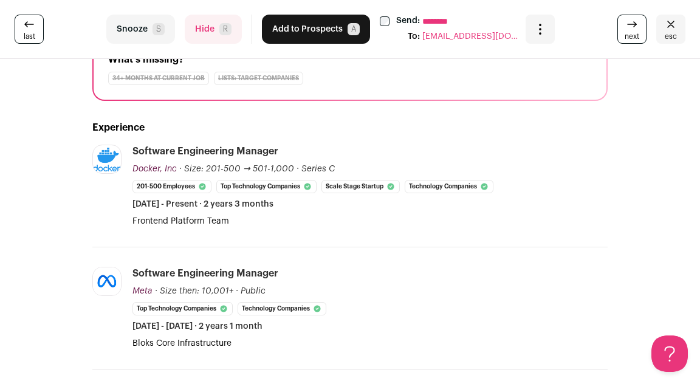
scroll to position [0, 0]
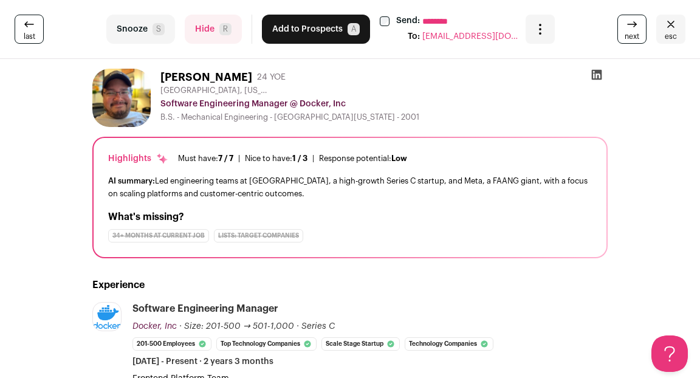
click at [598, 74] on icon at bounding box center [597, 75] width 12 height 12
click at [318, 30] on button "Add to Prospects A" at bounding box center [316, 29] width 108 height 29
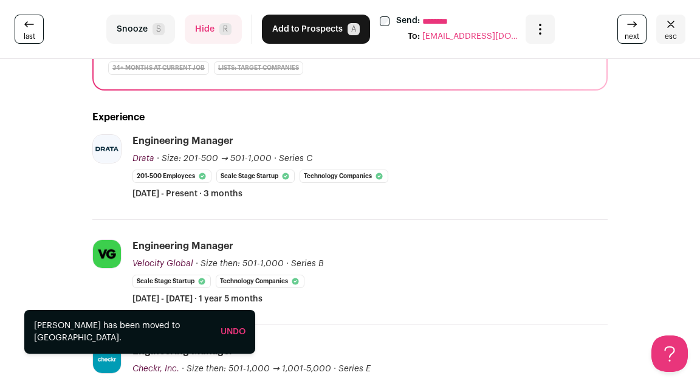
scroll to position [85, 0]
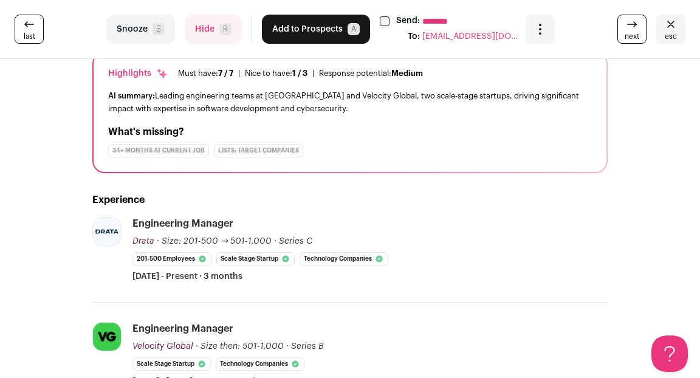
click at [207, 32] on button "Hide R" at bounding box center [213, 29] width 57 height 29
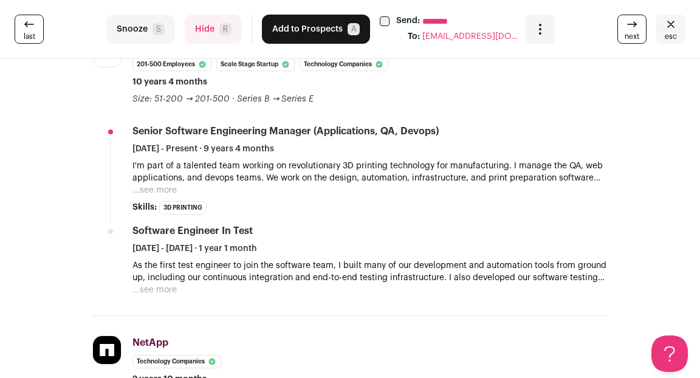
scroll to position [214, 0]
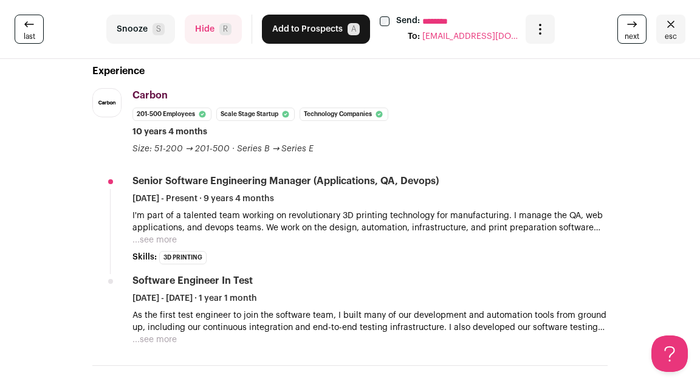
click at [157, 238] on button "...see more" at bounding box center [155, 240] width 44 height 12
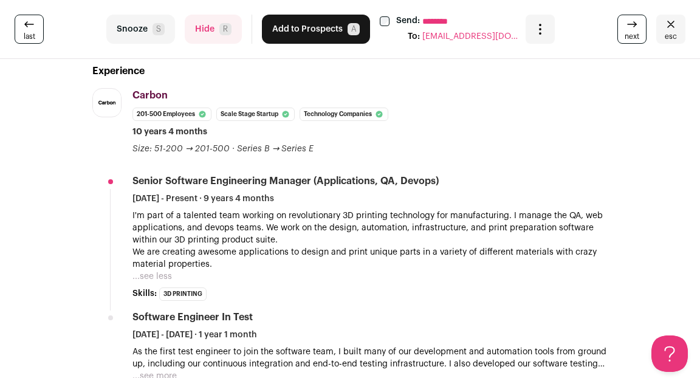
click at [210, 38] on button "Hide R" at bounding box center [213, 29] width 57 height 29
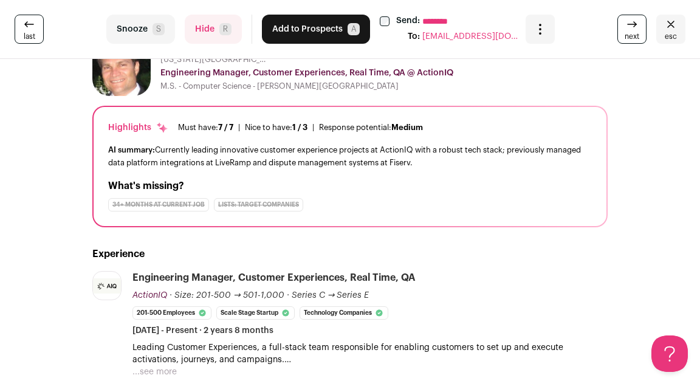
scroll to position [0, 0]
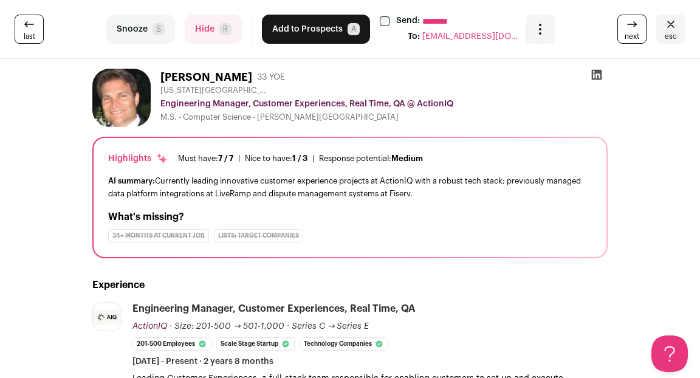
click at [201, 32] on button "Hide R" at bounding box center [213, 29] width 57 height 29
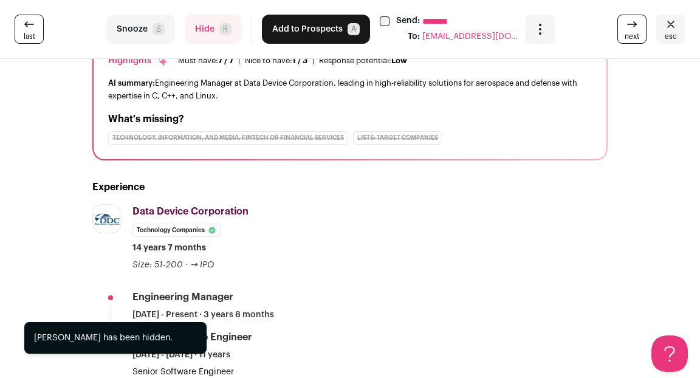
scroll to position [160, 0]
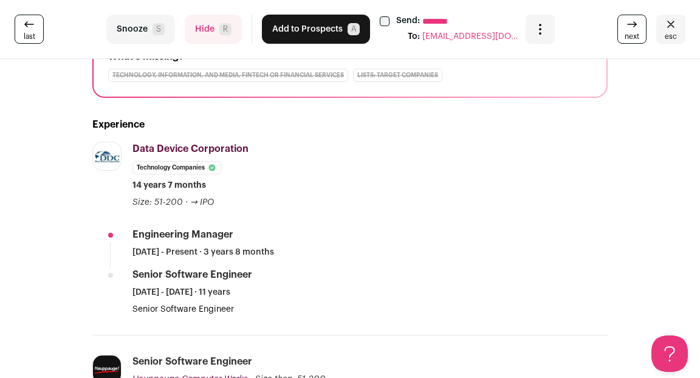
click at [200, 29] on button "Hide R" at bounding box center [213, 29] width 57 height 29
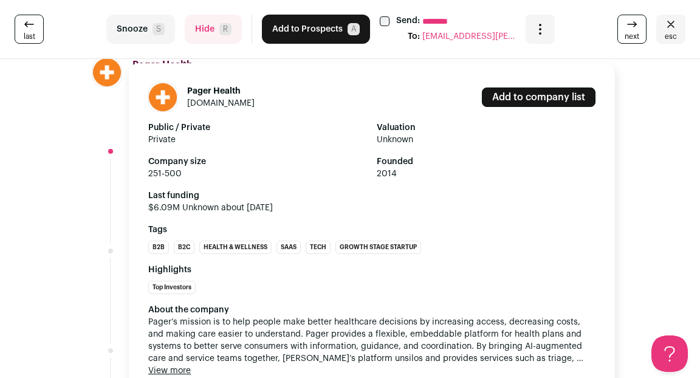
scroll to position [246, 0]
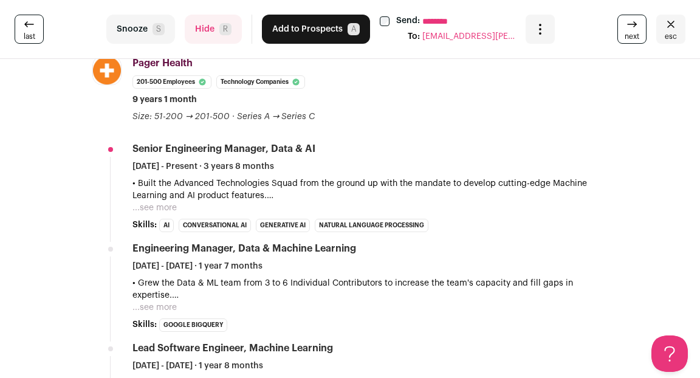
click at [161, 209] on button "...see more" at bounding box center [155, 208] width 44 height 12
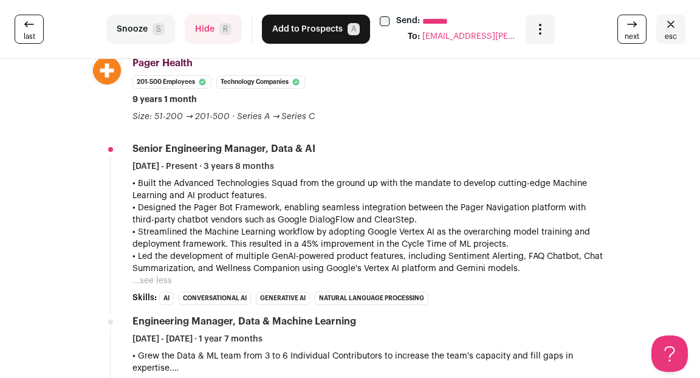
scroll to position [0, 0]
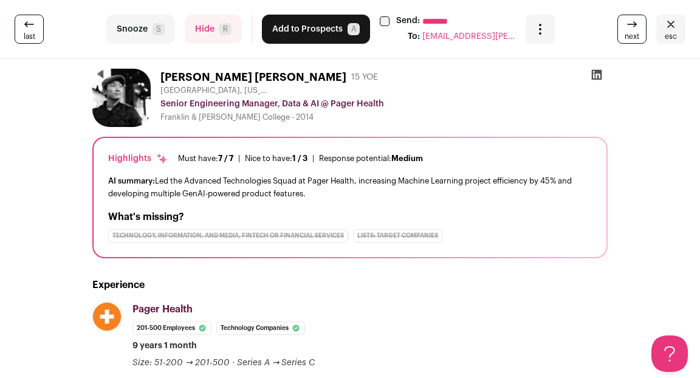
click at [295, 32] on button "Add to Prospects A" at bounding box center [316, 29] width 108 height 29
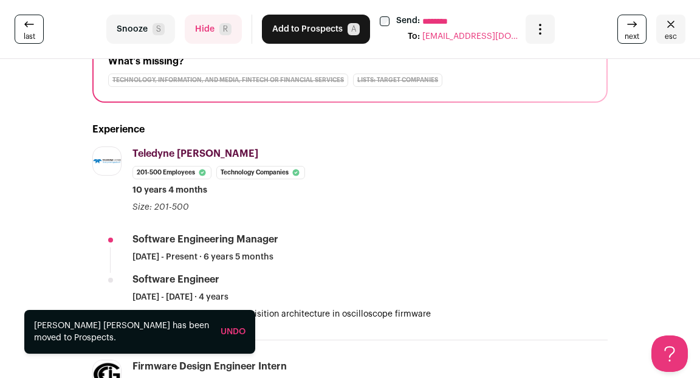
scroll to position [218, 0]
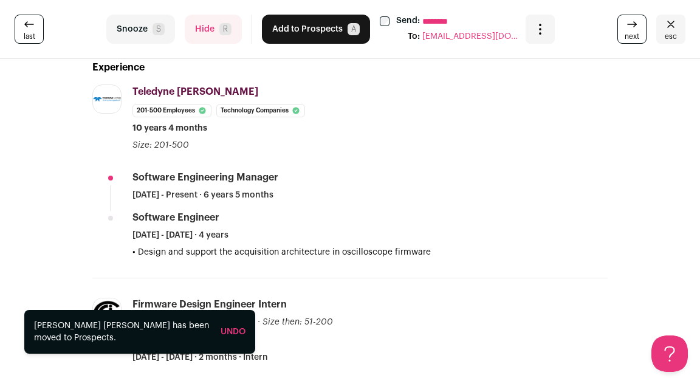
click at [198, 30] on button "Hide R" at bounding box center [213, 29] width 57 height 29
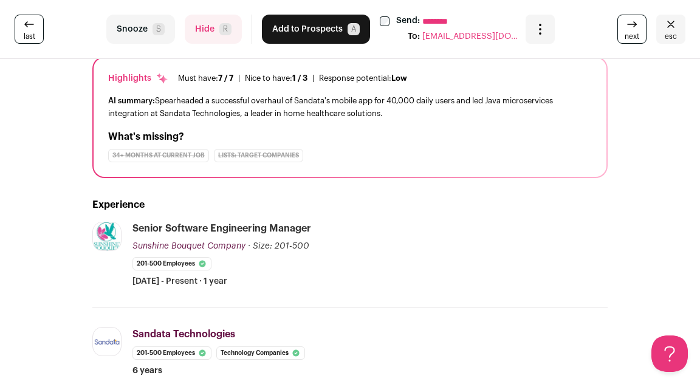
scroll to position [134, 0]
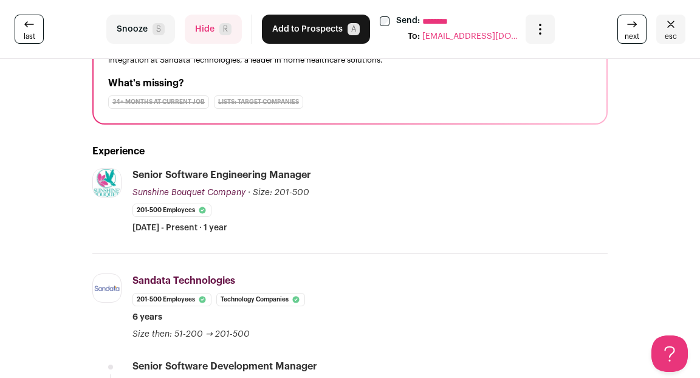
click at [203, 38] on button "Hide R" at bounding box center [213, 29] width 57 height 29
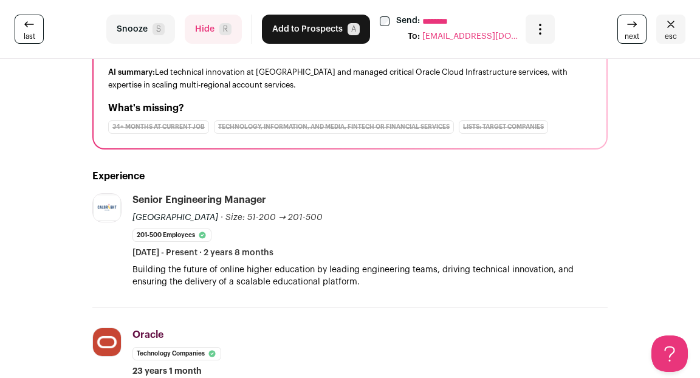
scroll to position [168, 0]
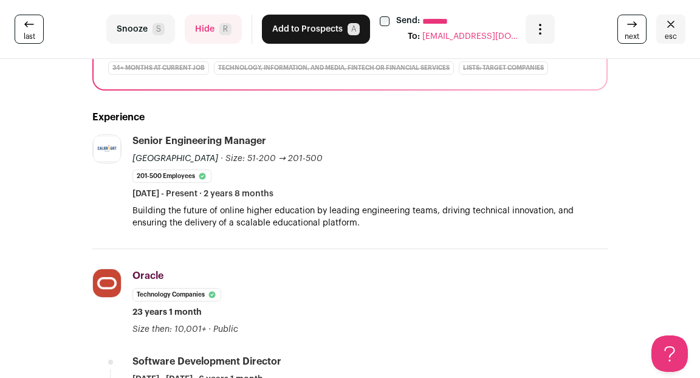
click at [100, 152] on img at bounding box center [107, 149] width 28 height 28
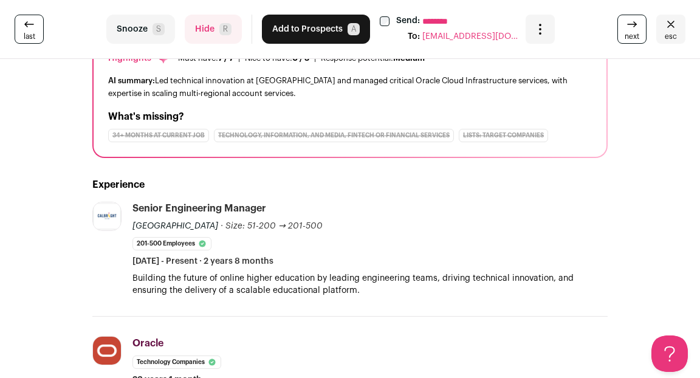
scroll to position [0, 0]
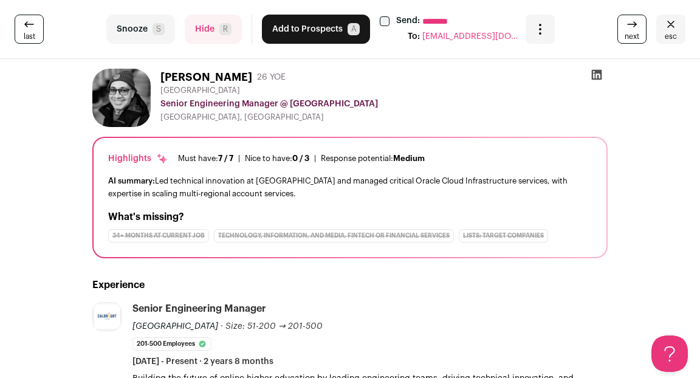
click at [596, 77] on icon at bounding box center [597, 75] width 12 height 12
click at [202, 27] on button "Hide R" at bounding box center [213, 29] width 57 height 29
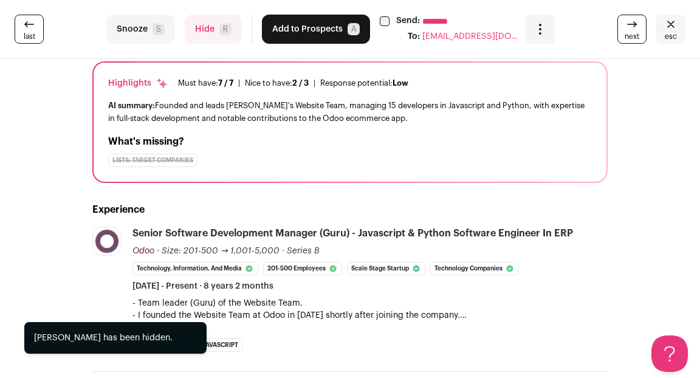
scroll to position [80, 0]
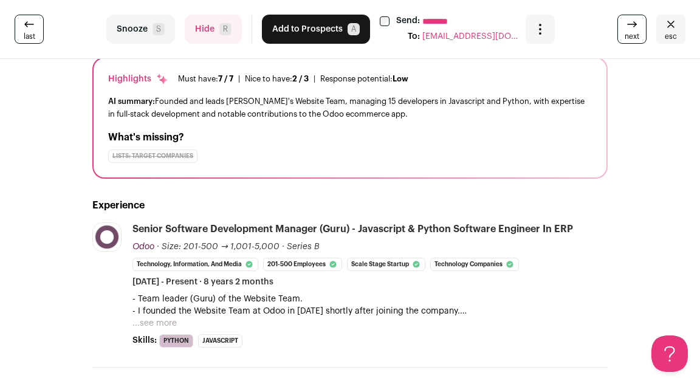
click at [150, 326] on button "...see more" at bounding box center [155, 323] width 44 height 12
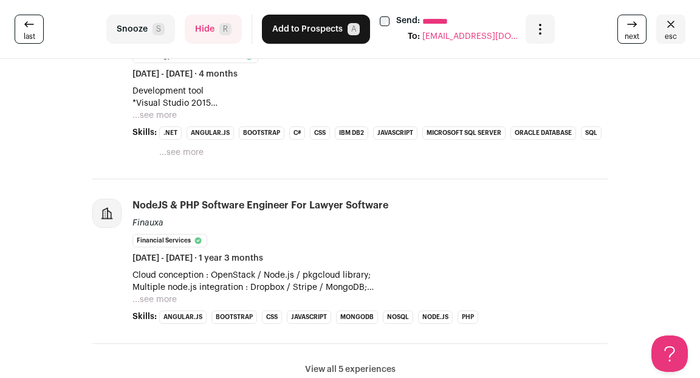
scroll to position [579, 0]
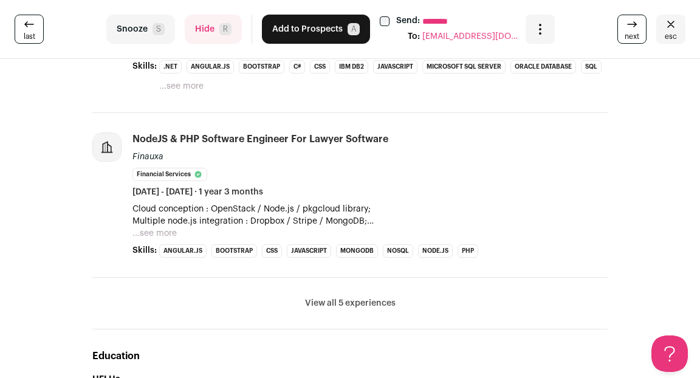
click at [354, 300] on button "View all 5 experiences" at bounding box center [350, 303] width 91 height 12
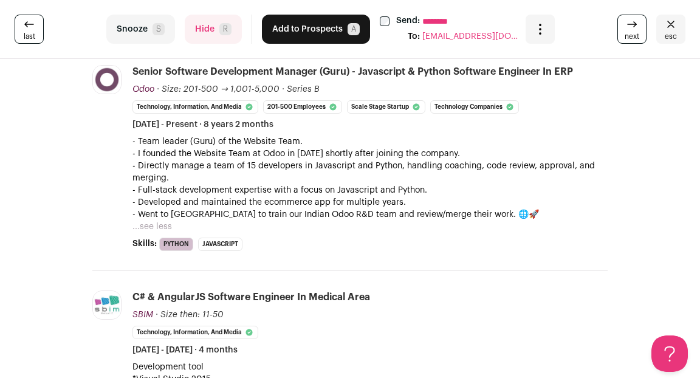
scroll to position [0, 0]
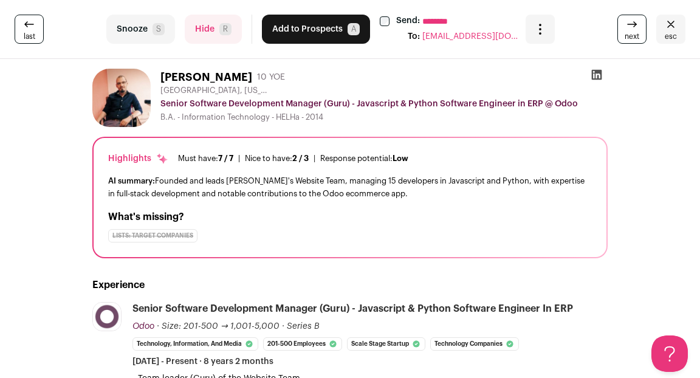
click at [301, 47] on div "last Snooze S Hide R Add to Prospects A Send: ******** To: [EMAIL_ADDRESS][DOMA…" at bounding box center [350, 29] width 700 height 59
click at [288, 33] on button "Add to Prospects A" at bounding box center [316, 29] width 108 height 29
